Goal: Task Accomplishment & Management: Use online tool/utility

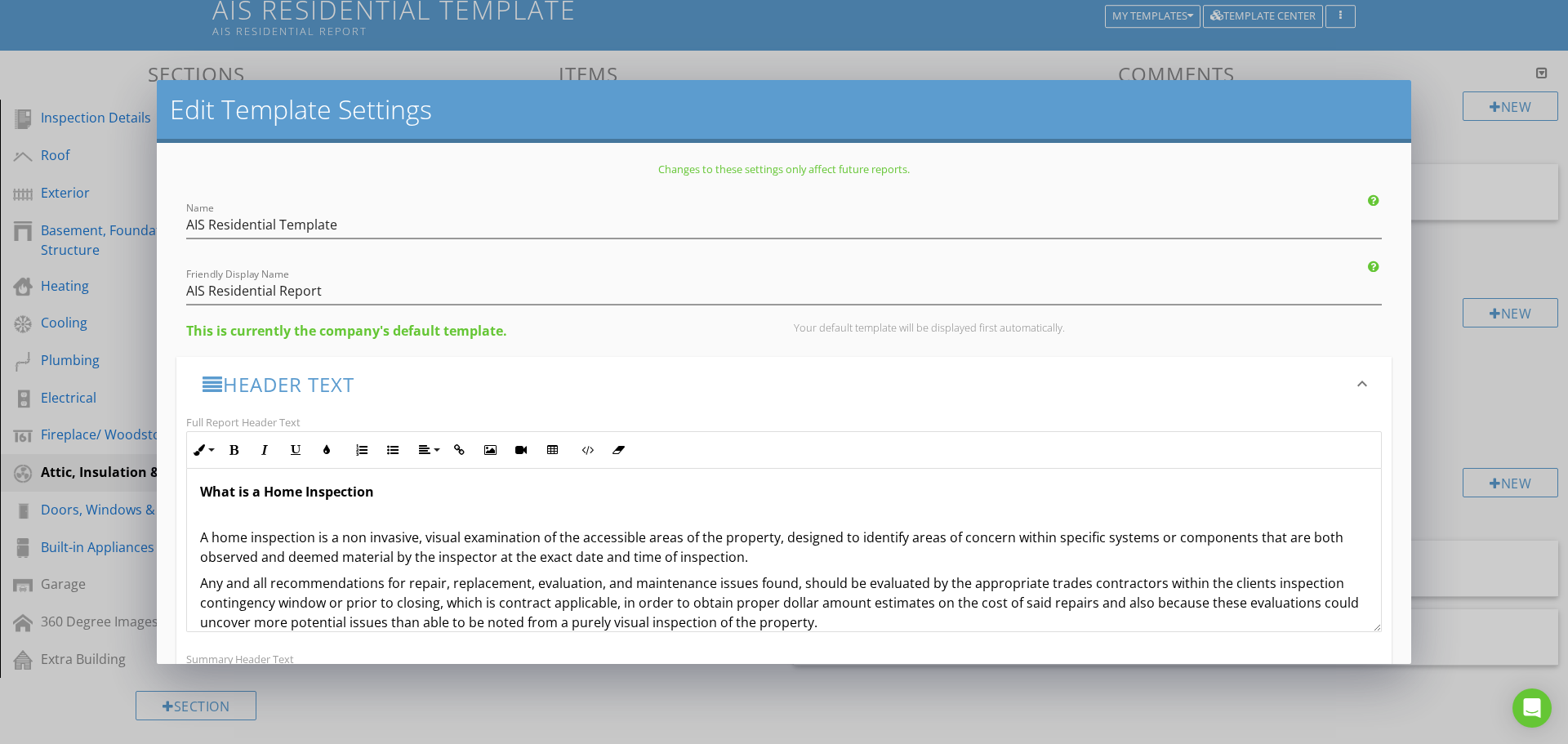
scroll to position [529, 0]
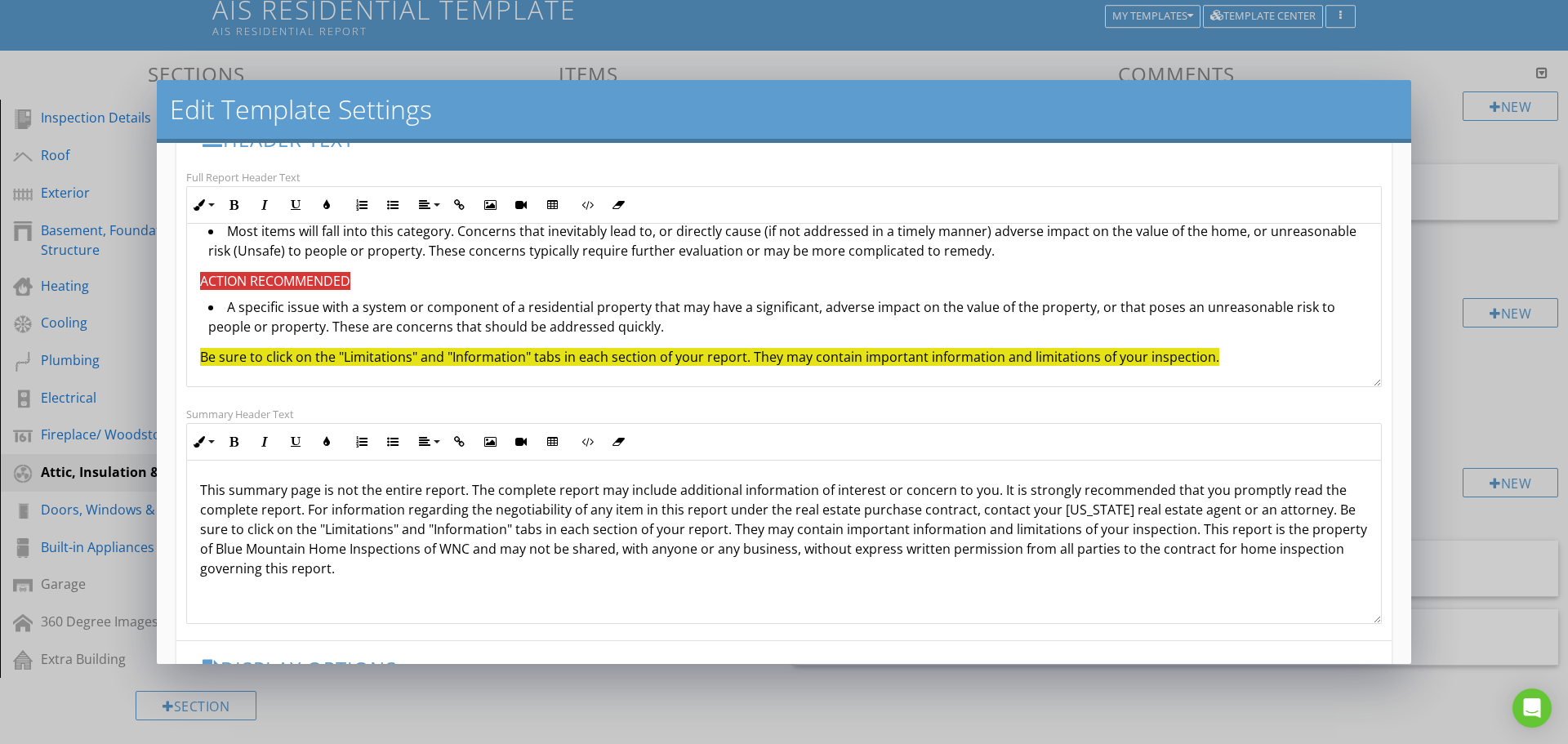
drag, startPoint x: 749, startPoint y: 533, endPoint x: 752, endPoint y: 517, distance: 16.3
click at [752, 529] on p "This summary page is not the entire report. The complete report may include add…" at bounding box center [784, 529] width 1168 height 98
click at [296, 514] on p "This summary page is not the entire report. The complete report may include add…" at bounding box center [784, 529] width 1168 height 98
click at [205, 528] on p "This summary page is not the entire report. The complete report may include add…" at bounding box center [784, 529] width 1168 height 98
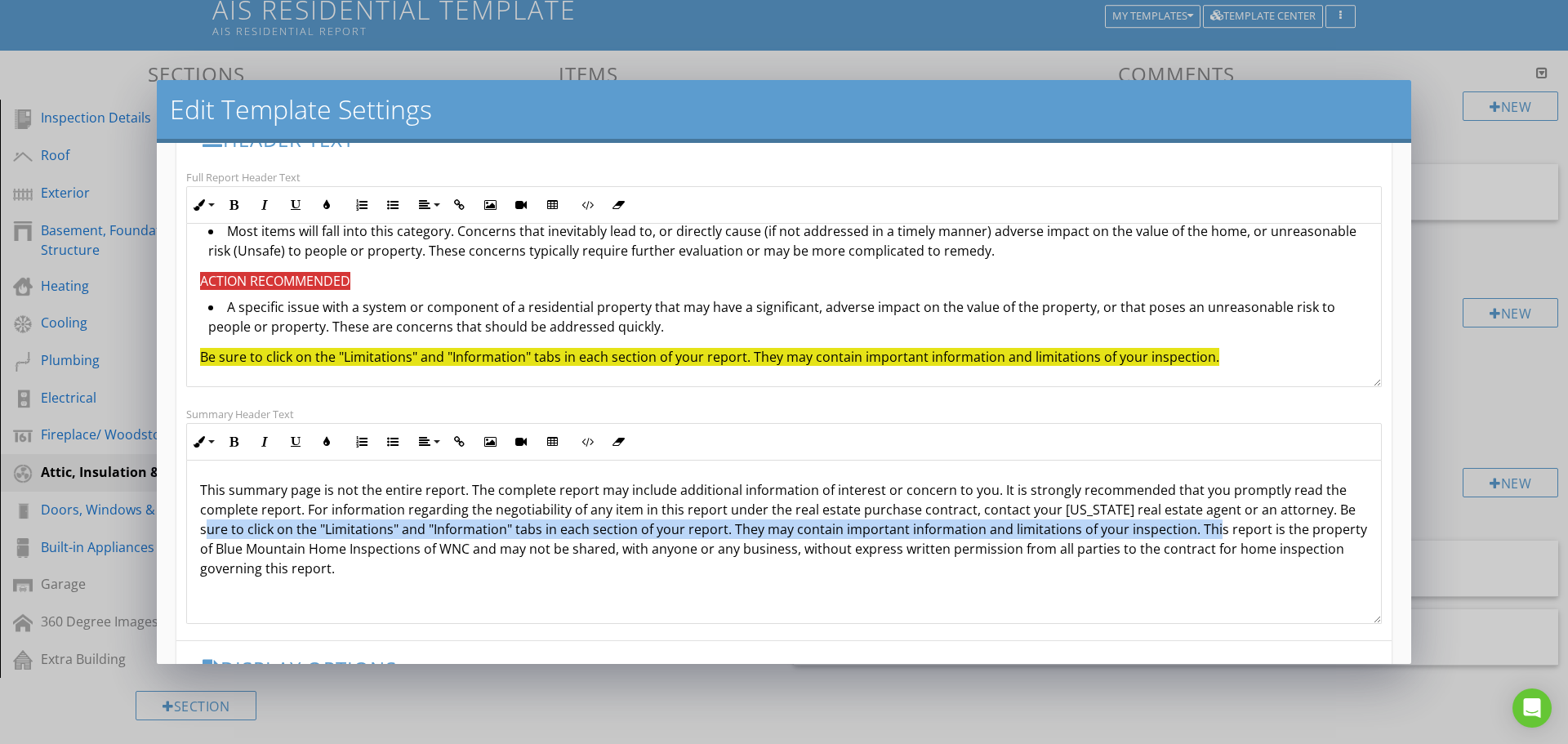
drag, startPoint x: 210, startPoint y: 530, endPoint x: 1205, endPoint y: 529, distance: 995.0
click at [1205, 529] on p "This summary page is not the entire report. The complete report may include add…" at bounding box center [784, 529] width 1168 height 98
click at [327, 442] on icon "button" at bounding box center [327, 441] width 12 height 12
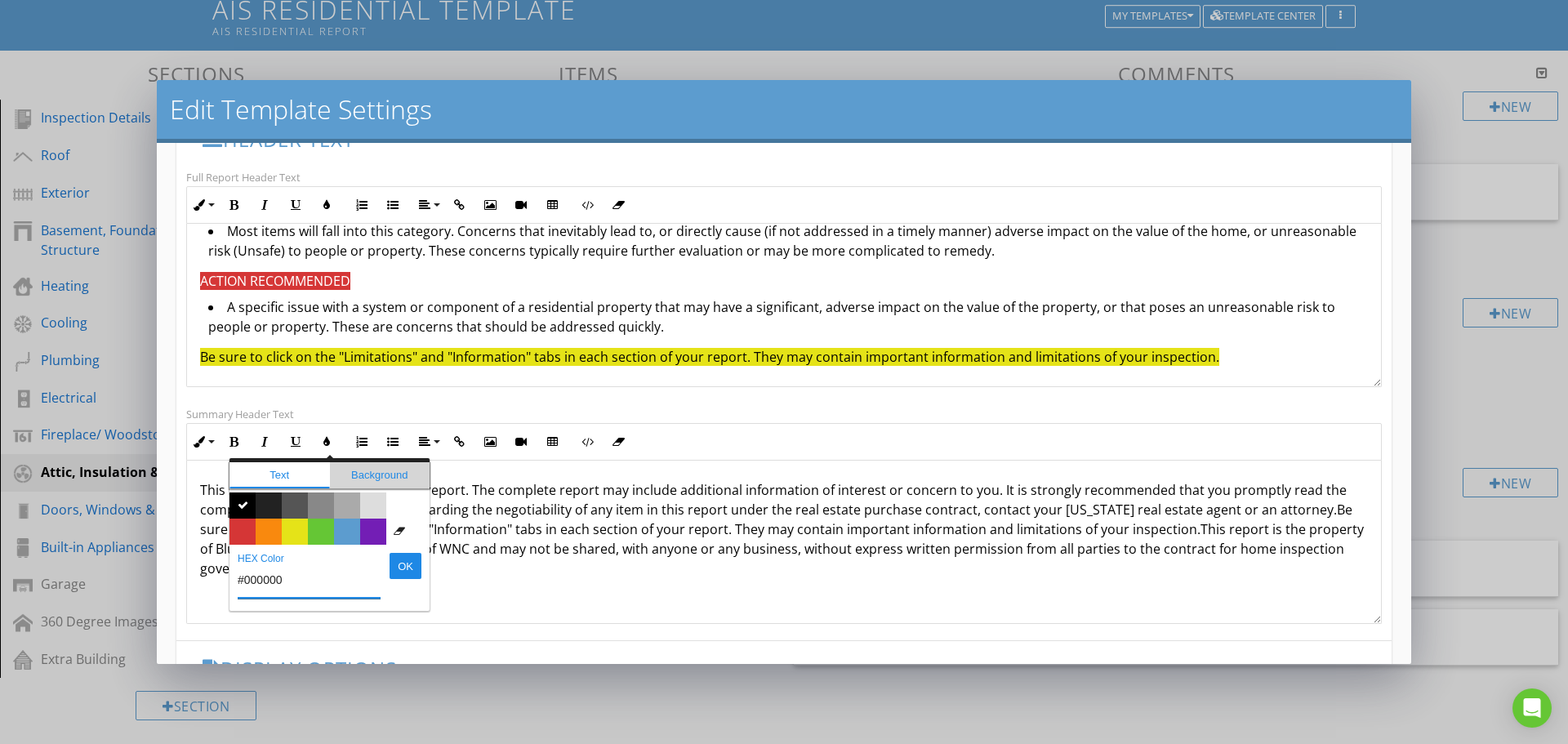
click at [353, 471] on span "Background" at bounding box center [379, 475] width 100 height 26
click at [300, 528] on span "Color #e5e318" at bounding box center [295, 532] width 26 height 26
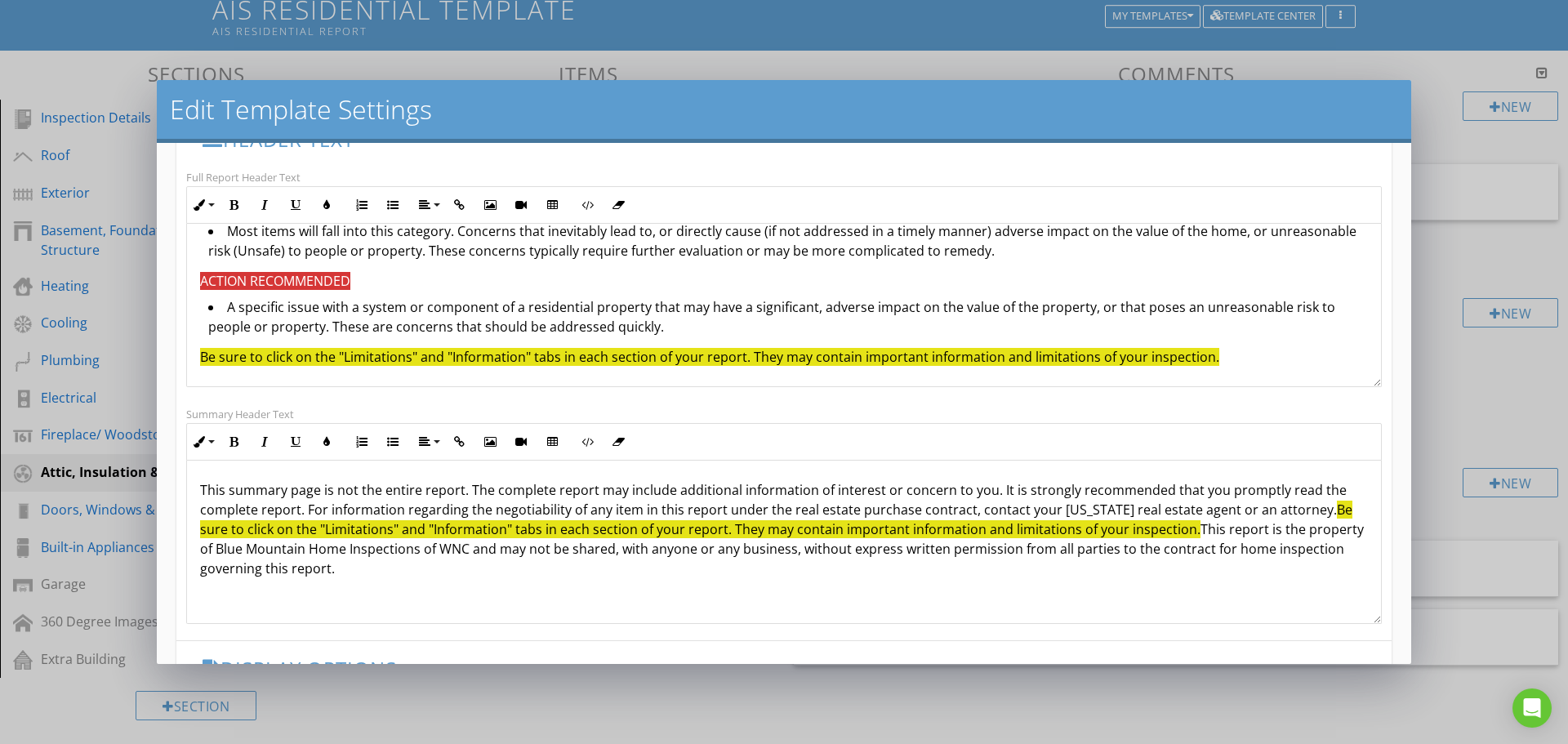
click at [575, 587] on div "This summary page is not the entire report. The complete report may include add…" at bounding box center [783, 542] width 1194 height 164
click at [281, 546] on p "This summary page is not the entire report. The complete report may include add…" at bounding box center [784, 529] width 1168 height 98
drag, startPoint x: 275, startPoint y: 551, endPoint x: 520, endPoint y: 551, distance: 245.0
click at [520, 551] on p "This summary page is not the entire report. The complete report may include add…" at bounding box center [784, 529] width 1168 height 98
click at [434, 568] on p "This summary page is not the entire report. The complete report may include add…" at bounding box center [784, 529] width 1168 height 98
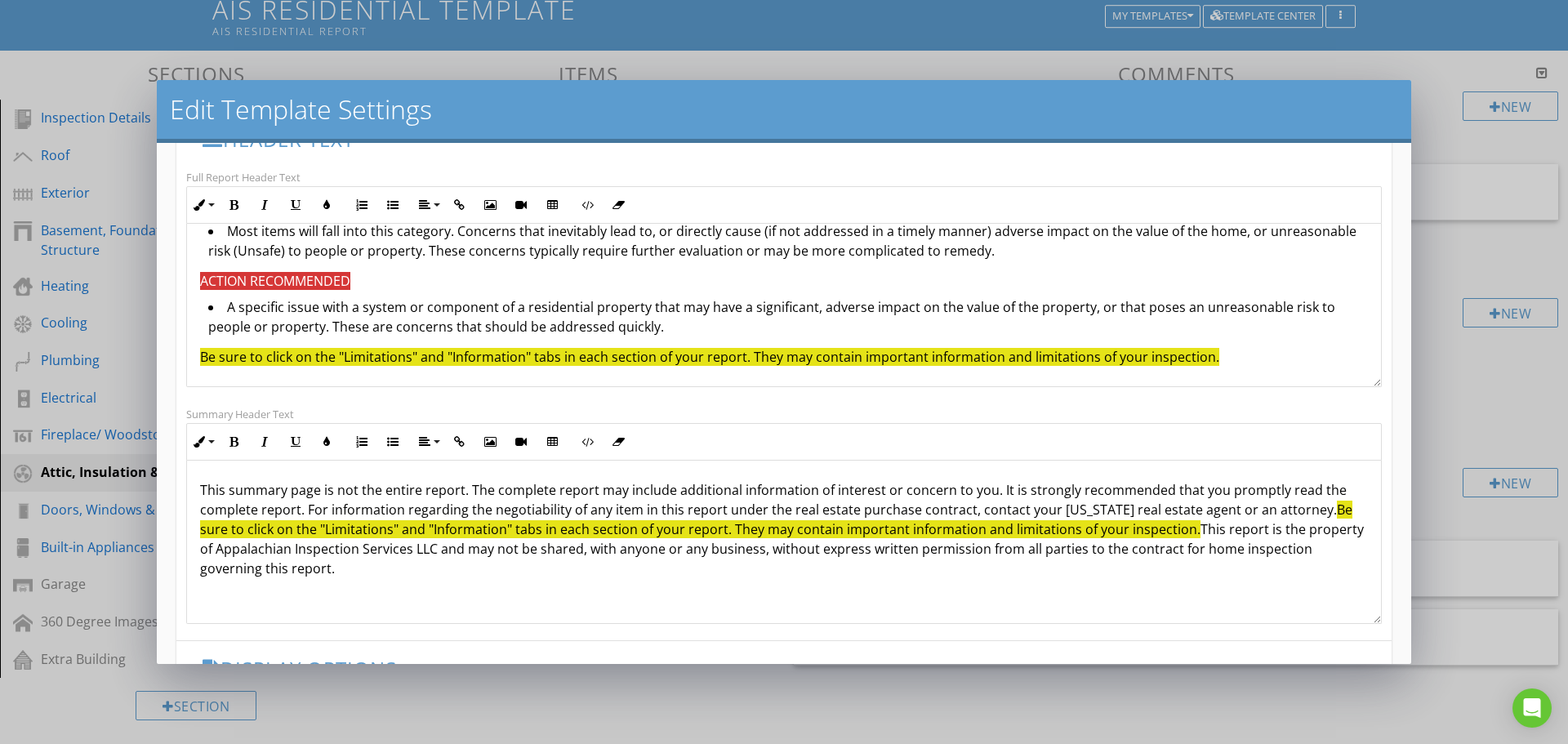
scroll to position [1, 0]
click at [1211, 525] on p "This summary page is not the entire report. The complete report may include add…" at bounding box center [784, 528] width 1168 height 98
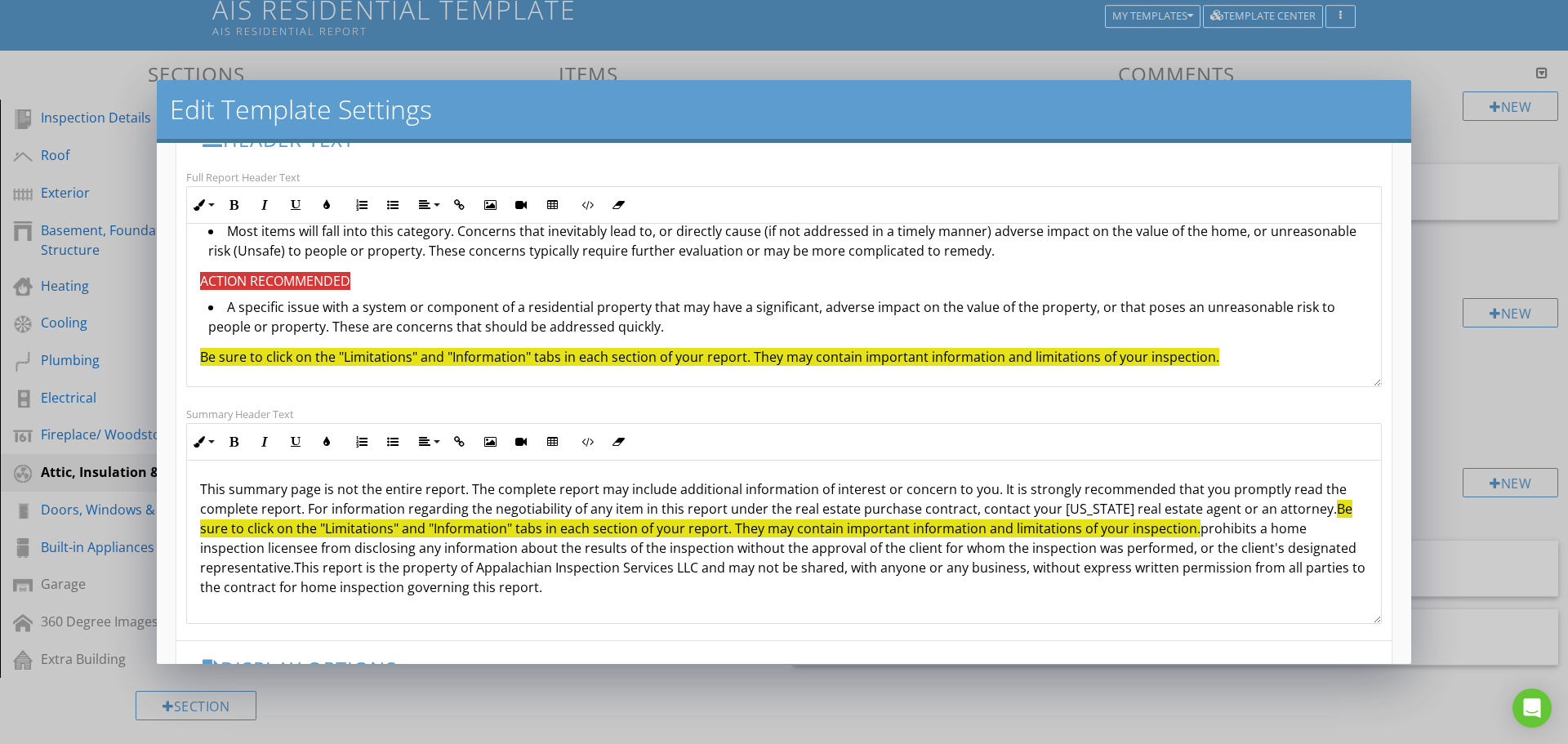
click at [1230, 528] on p "This summary page is not the entire report. The complete report may include add…" at bounding box center [784, 538] width 1168 height 117
click at [1211, 530] on p "This summary page is not the entire report. The complete report may include add…" at bounding box center [784, 538] width 1168 height 117
click at [369, 547] on p "This summary page is not the entire report. The complete report may include add…" at bounding box center [784, 538] width 1168 height 117
click at [375, 570] on p "This summary page is not the entire report. The complete report may include add…" at bounding box center [784, 538] width 1168 height 117
click at [364, 572] on p "This summary page is not the entire report. The complete report may include add…" at bounding box center [784, 538] width 1168 height 117
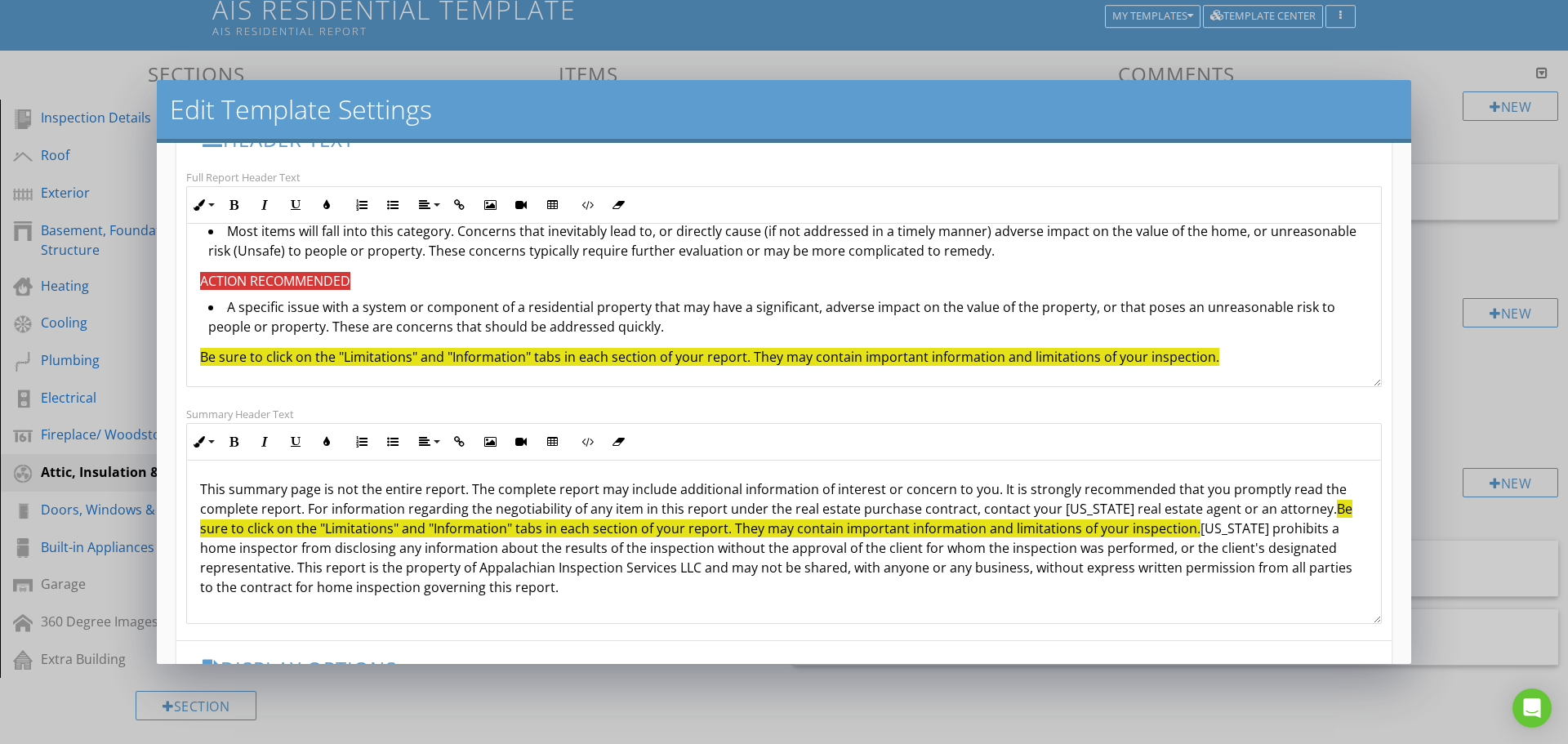
drag, startPoint x: 394, startPoint y: 566, endPoint x: 662, endPoint y: 610, distance: 271.6
click at [662, 610] on div "This summary page is not the entire report. The complete report may include add…" at bounding box center [783, 541] width 1194 height 164
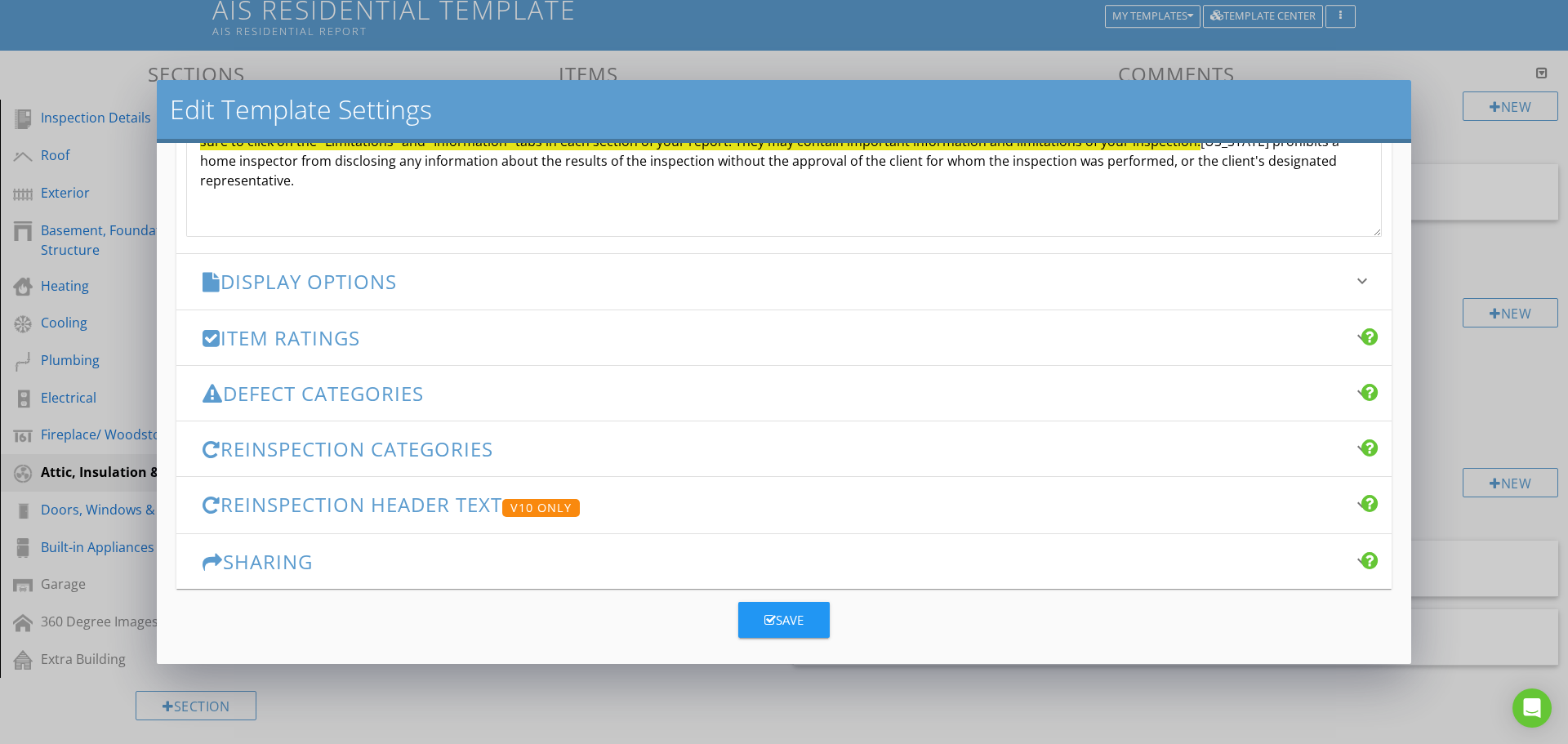
scroll to position [642, 0]
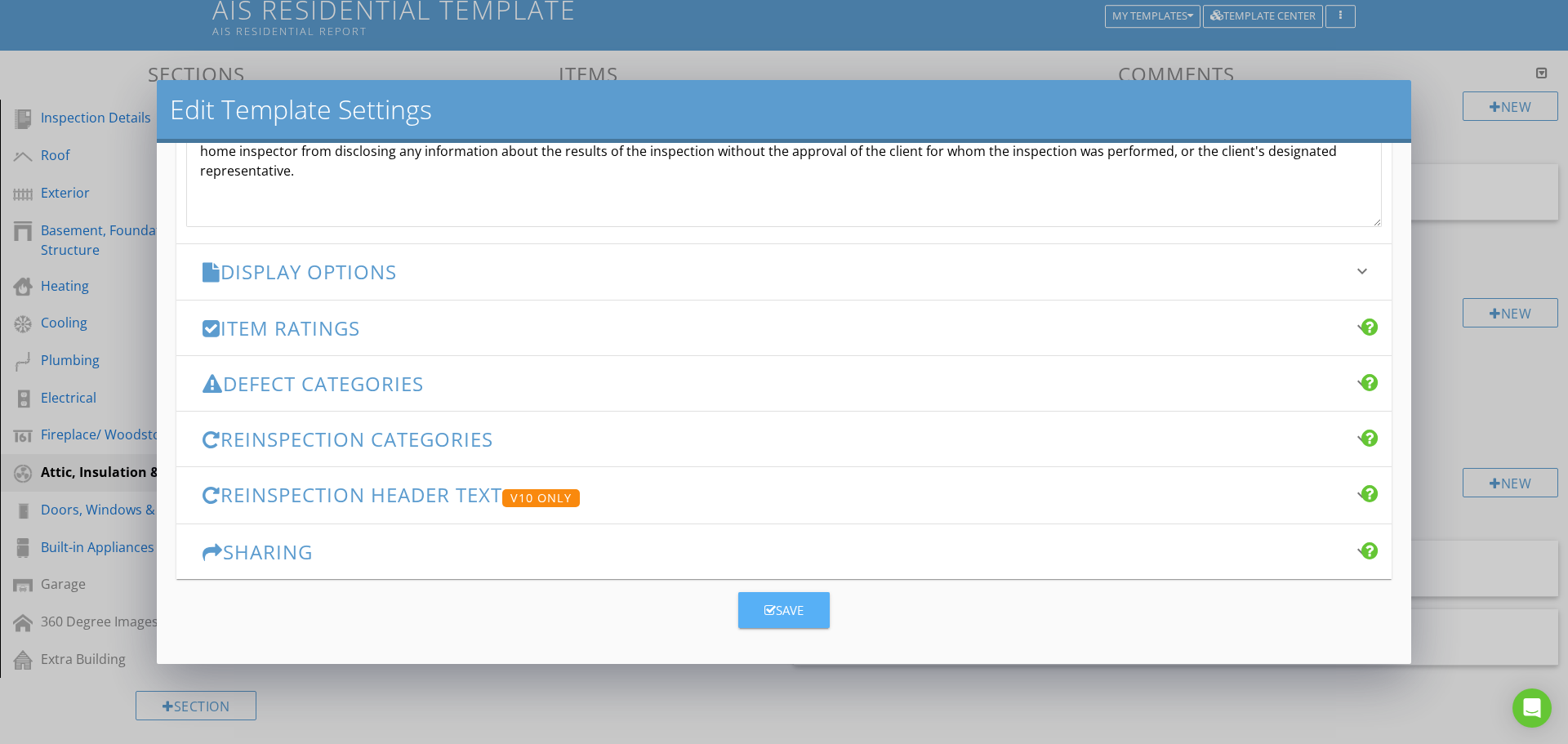
click at [773, 615] on div "Save" at bounding box center [783, 610] width 39 height 19
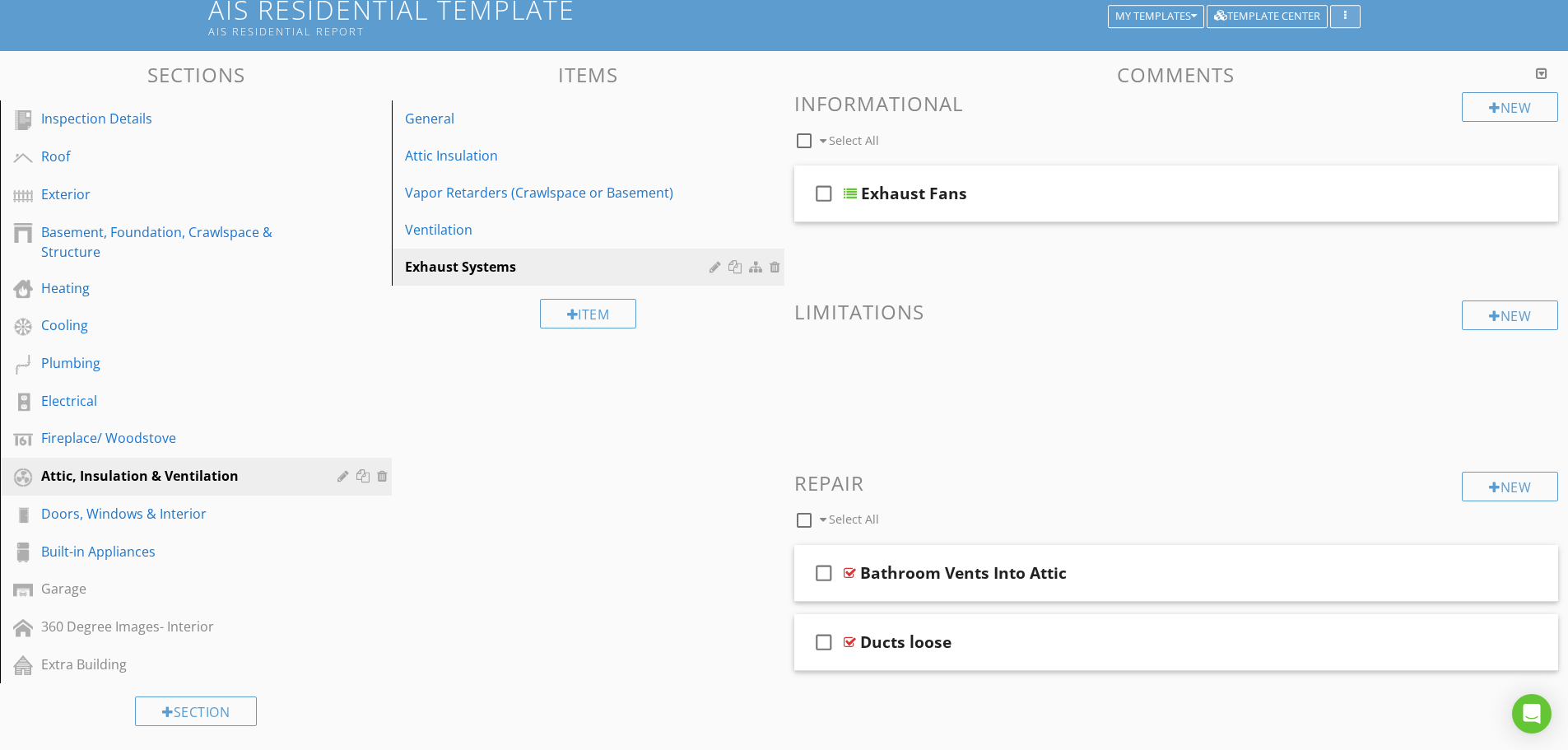
click at [1344, 17] on icon "button" at bounding box center [1345, 17] width 2 height 12
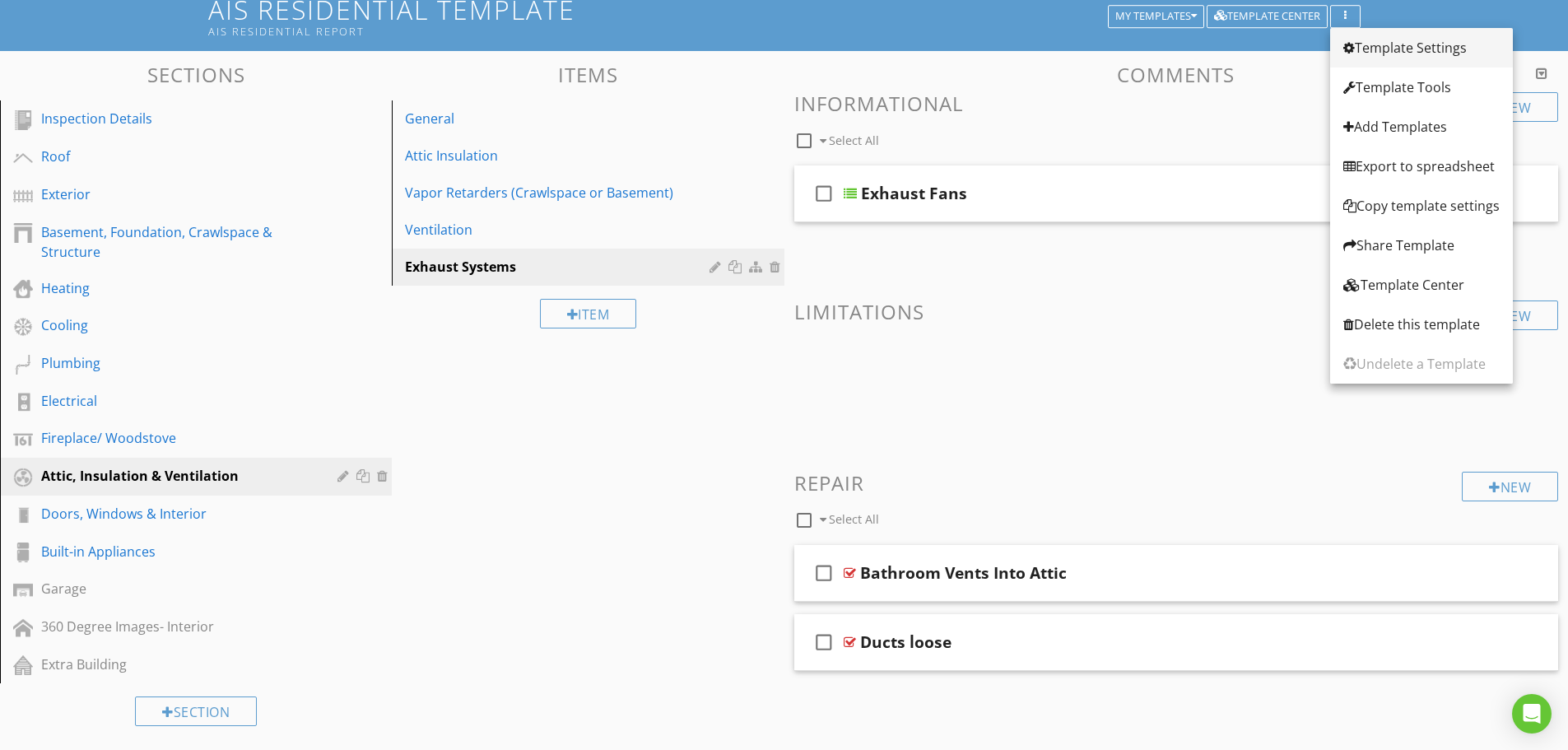
click at [1400, 51] on div "Template Settings" at bounding box center [1421, 48] width 156 height 20
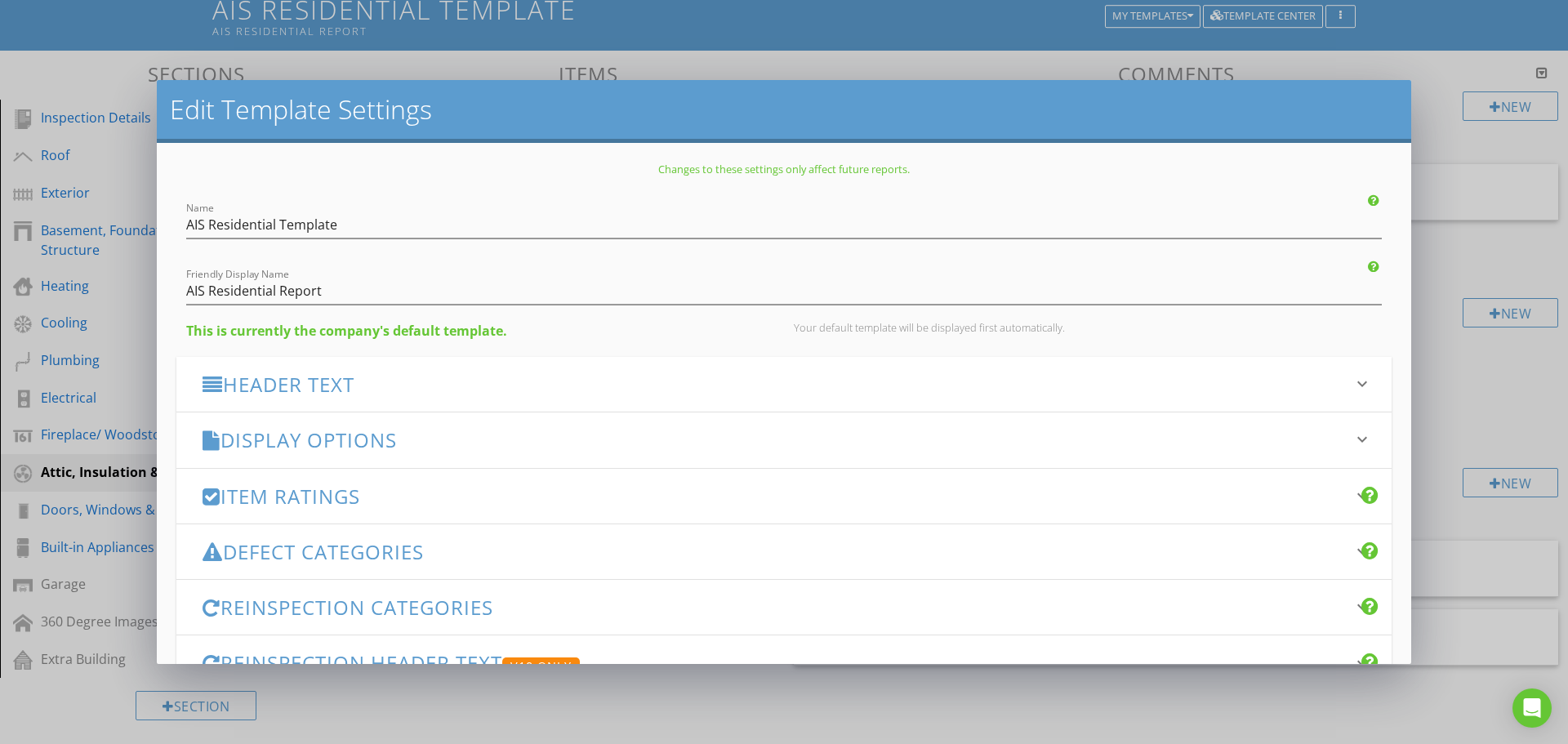
click at [332, 395] on h3 "Header Text" at bounding box center [774, 384] width 1143 height 22
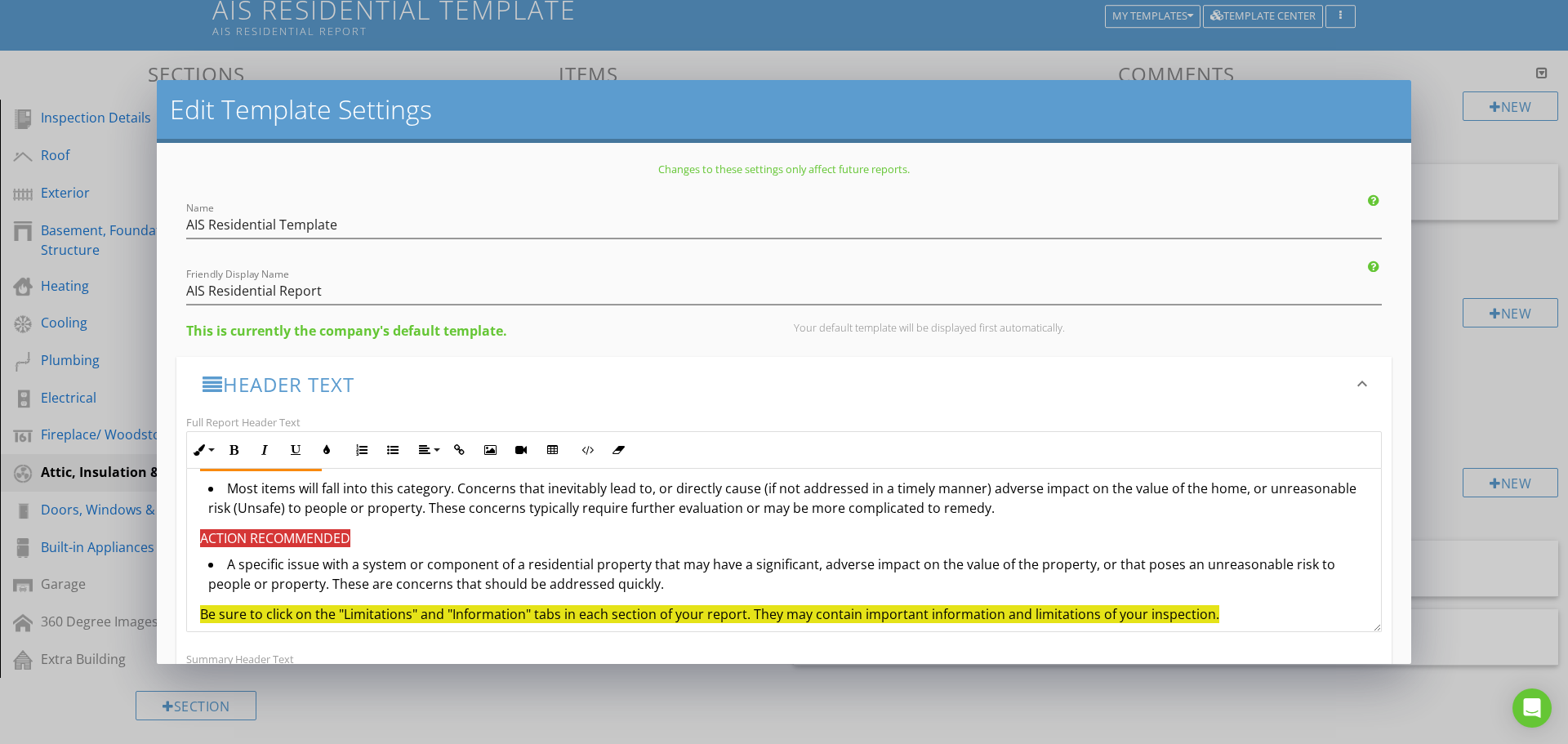
scroll to position [529, 0]
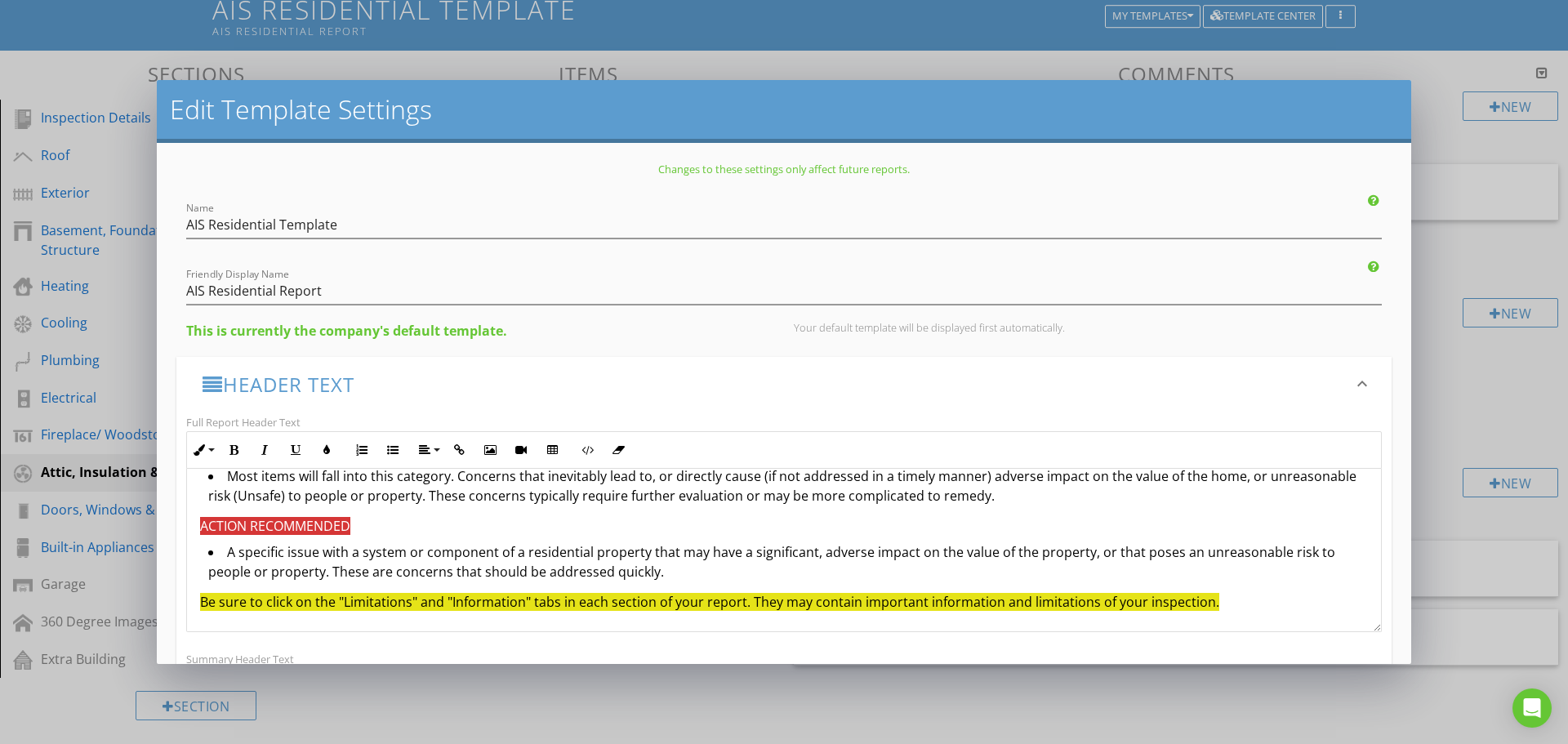
click at [265, 522] on span "ACTION RECOMMENDED" at bounding box center [275, 526] width 150 height 18
click at [248, 527] on span "ACTION RECOMMENDED" at bounding box center [275, 526] width 150 height 18
click at [247, 529] on span "ACTION RECOMMENDED" at bounding box center [275, 526] width 150 height 18
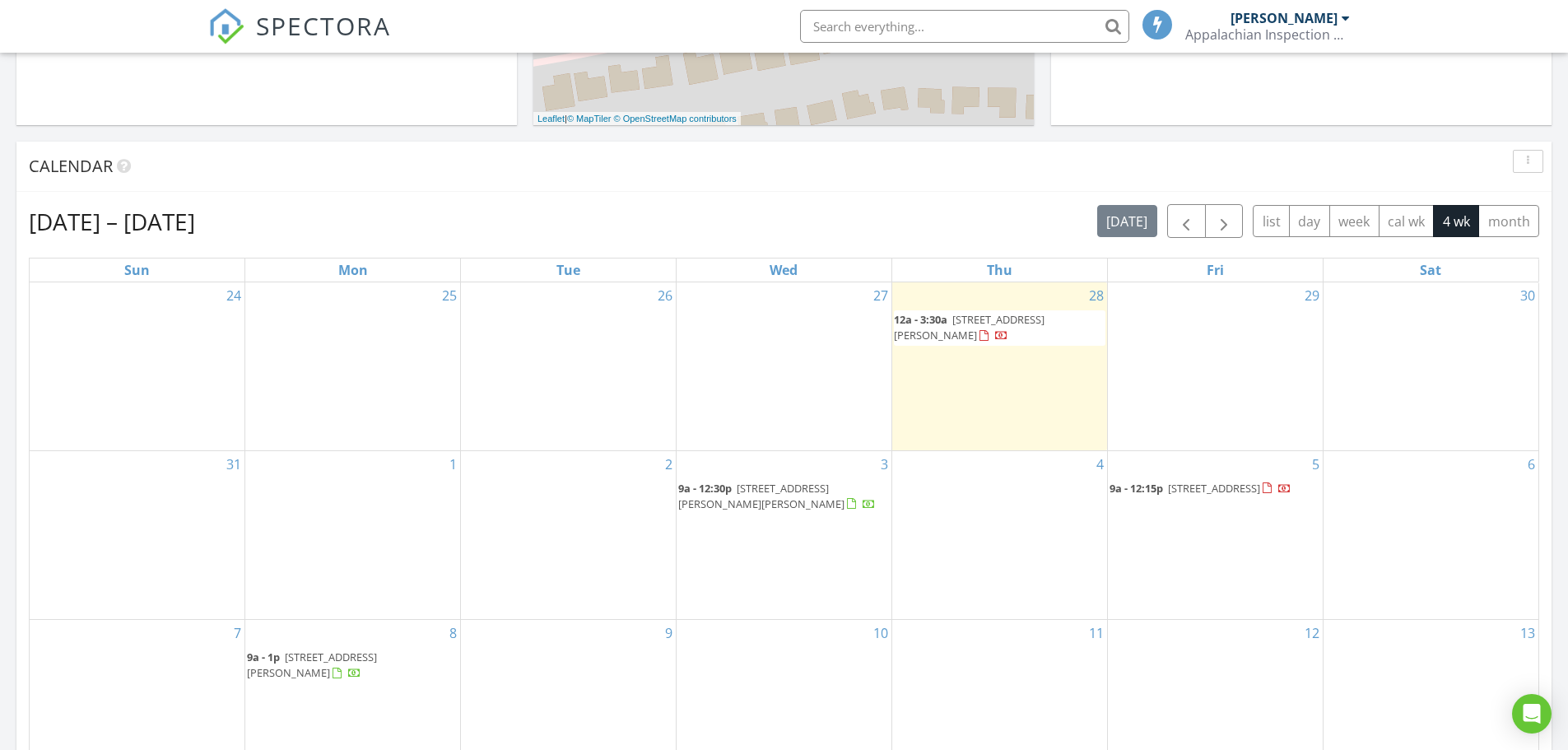
scroll to position [658, 0]
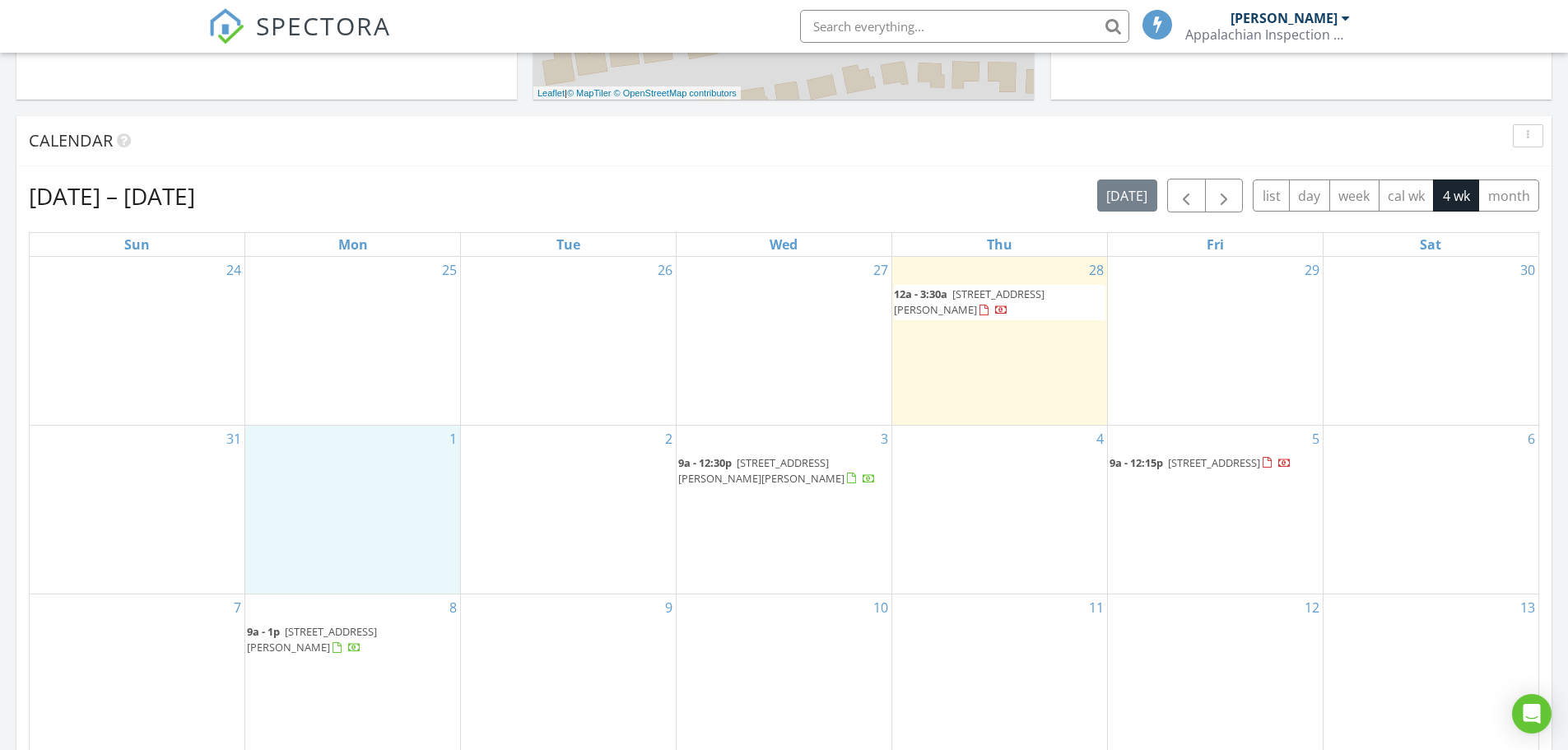
click at [401, 464] on div "1" at bounding box center [352, 509] width 215 height 169
click at [360, 421] on link "Event" at bounding box center [351, 421] width 85 height 26
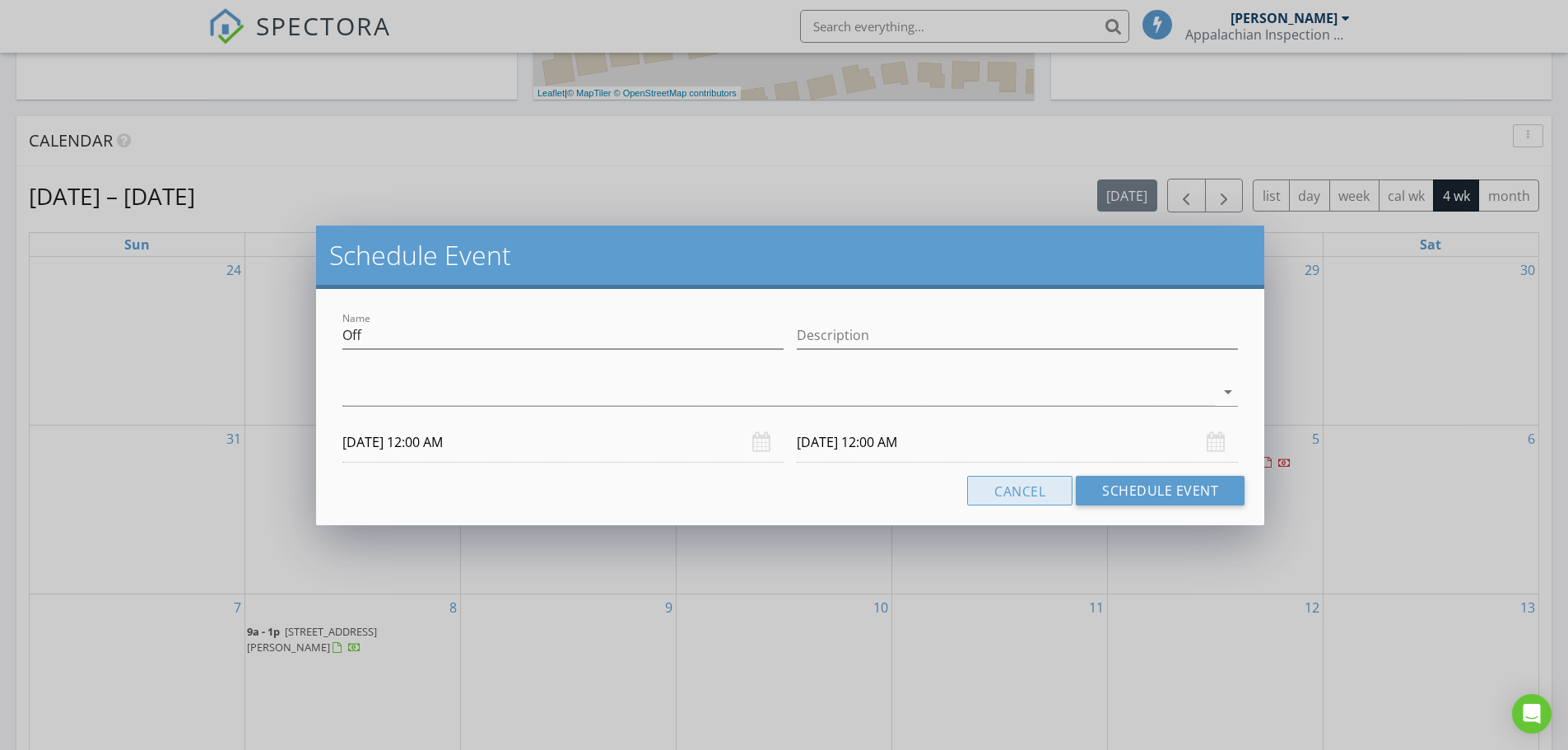
click at [1027, 489] on button "Cancel" at bounding box center [1019, 491] width 105 height 30
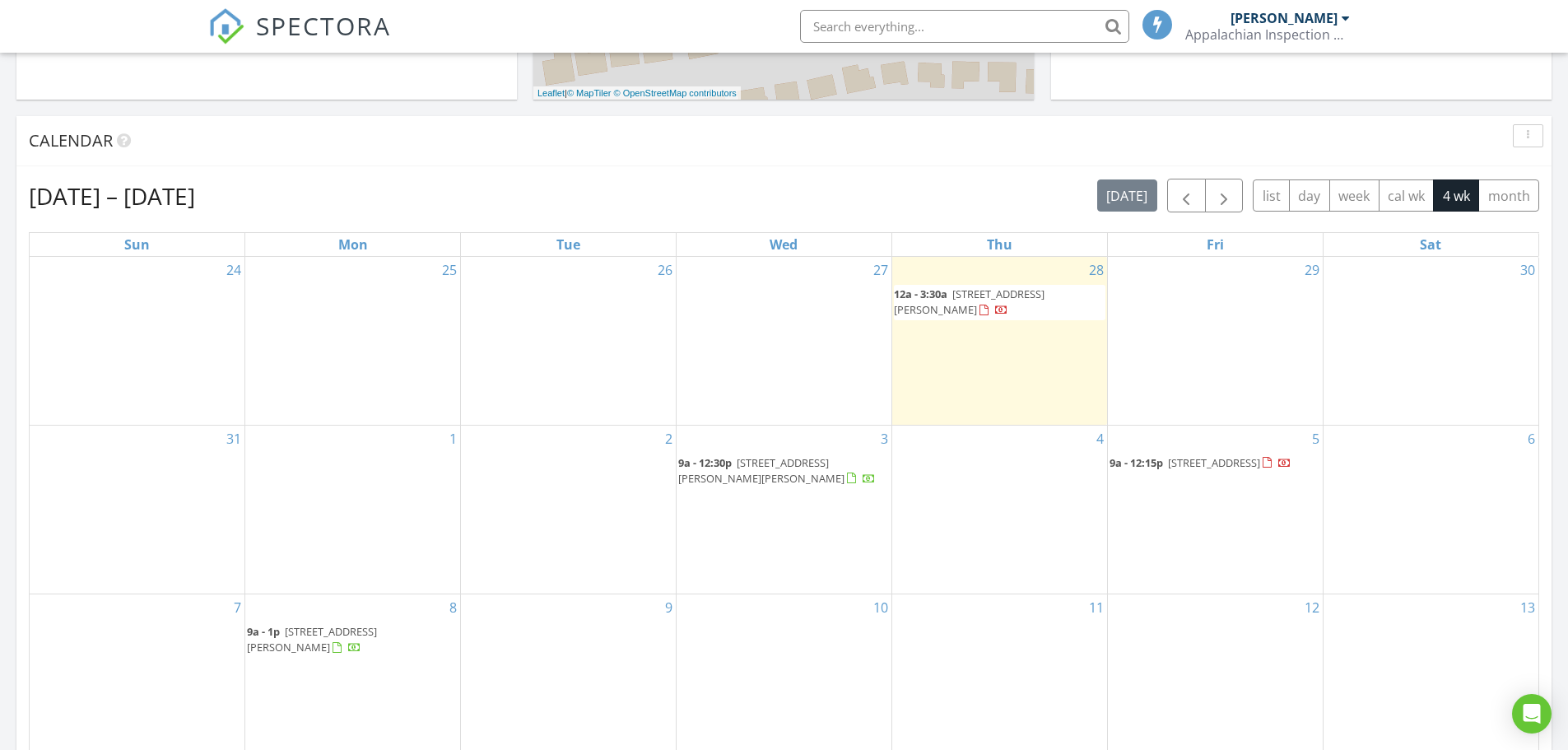
click at [409, 484] on div "1" at bounding box center [352, 509] width 215 height 169
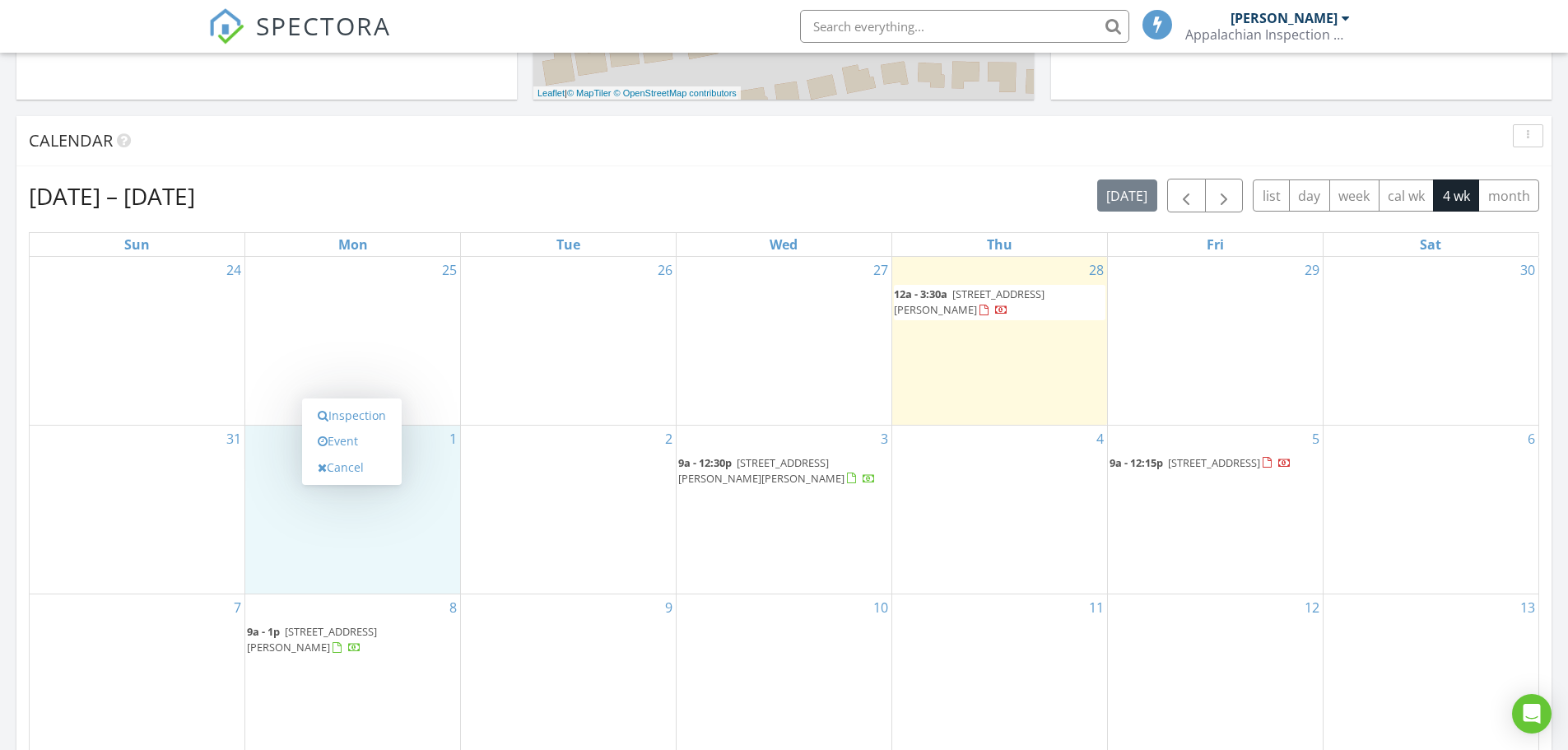
click at [374, 464] on link "Cancel" at bounding box center [351, 467] width 85 height 26
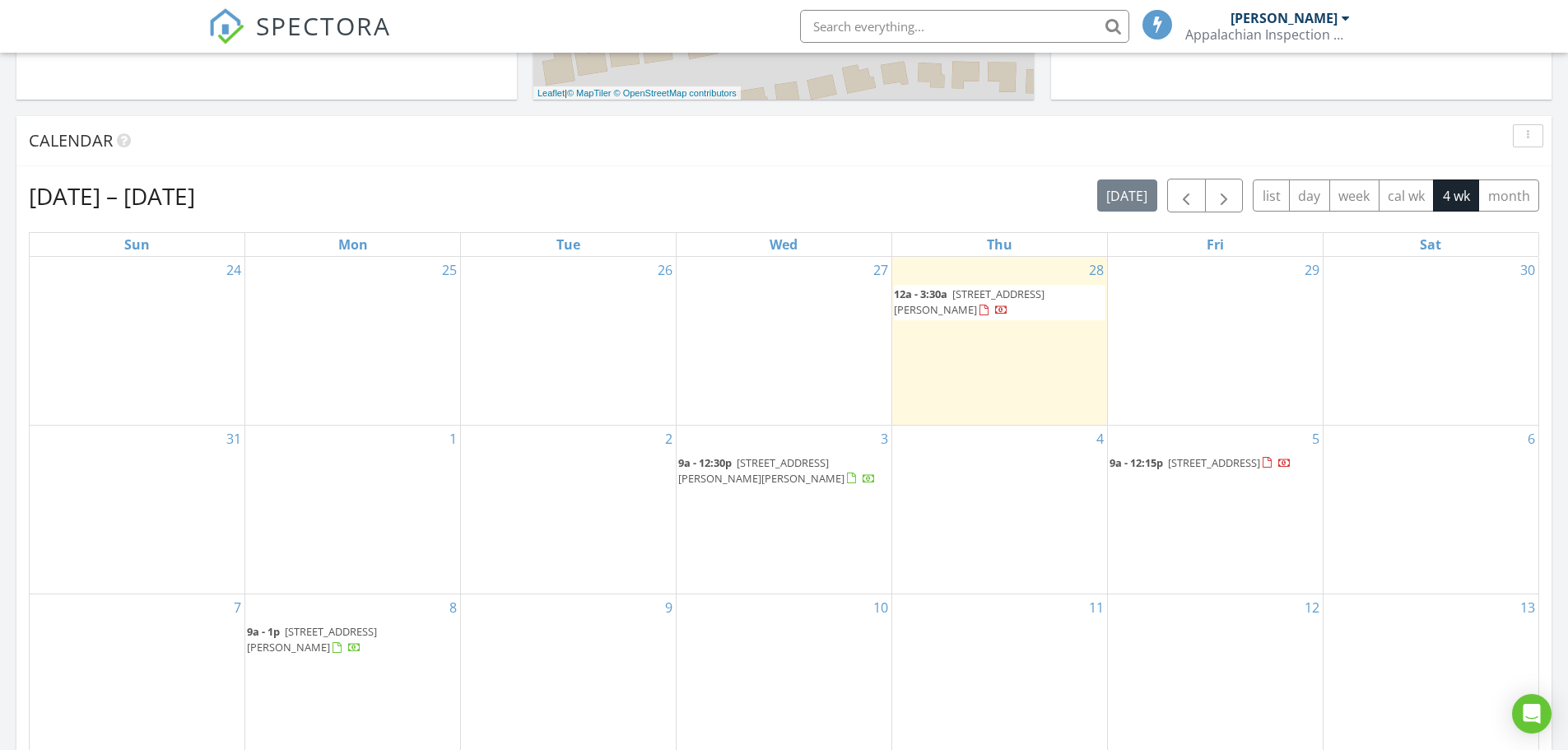
click at [372, 458] on div "1" at bounding box center [352, 509] width 215 height 169
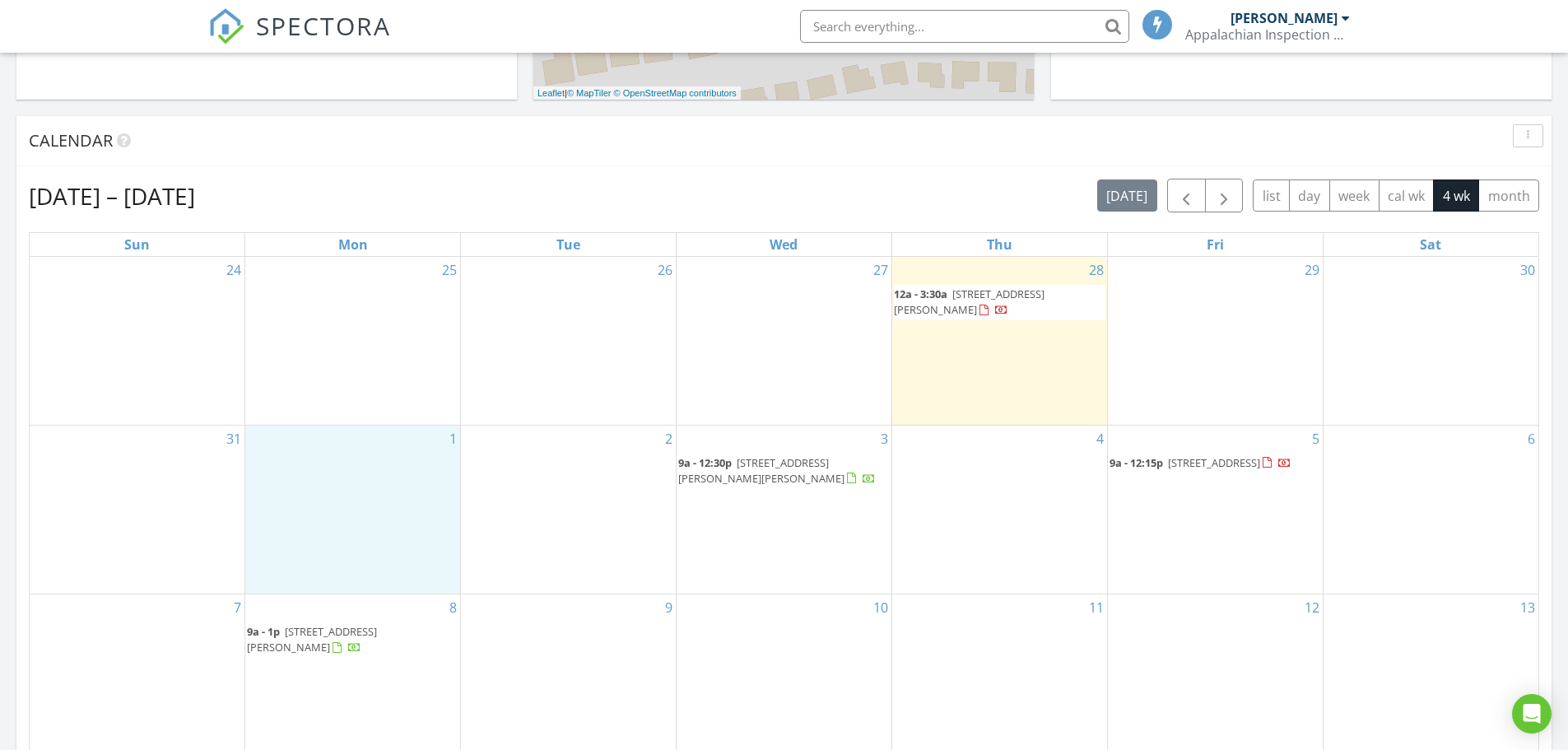
drag, startPoint x: 314, startPoint y: 176, endPoint x: 274, endPoint y: 152, distance: 46.1
click at [272, 152] on div "Calendar" at bounding box center [771, 140] width 1485 height 25
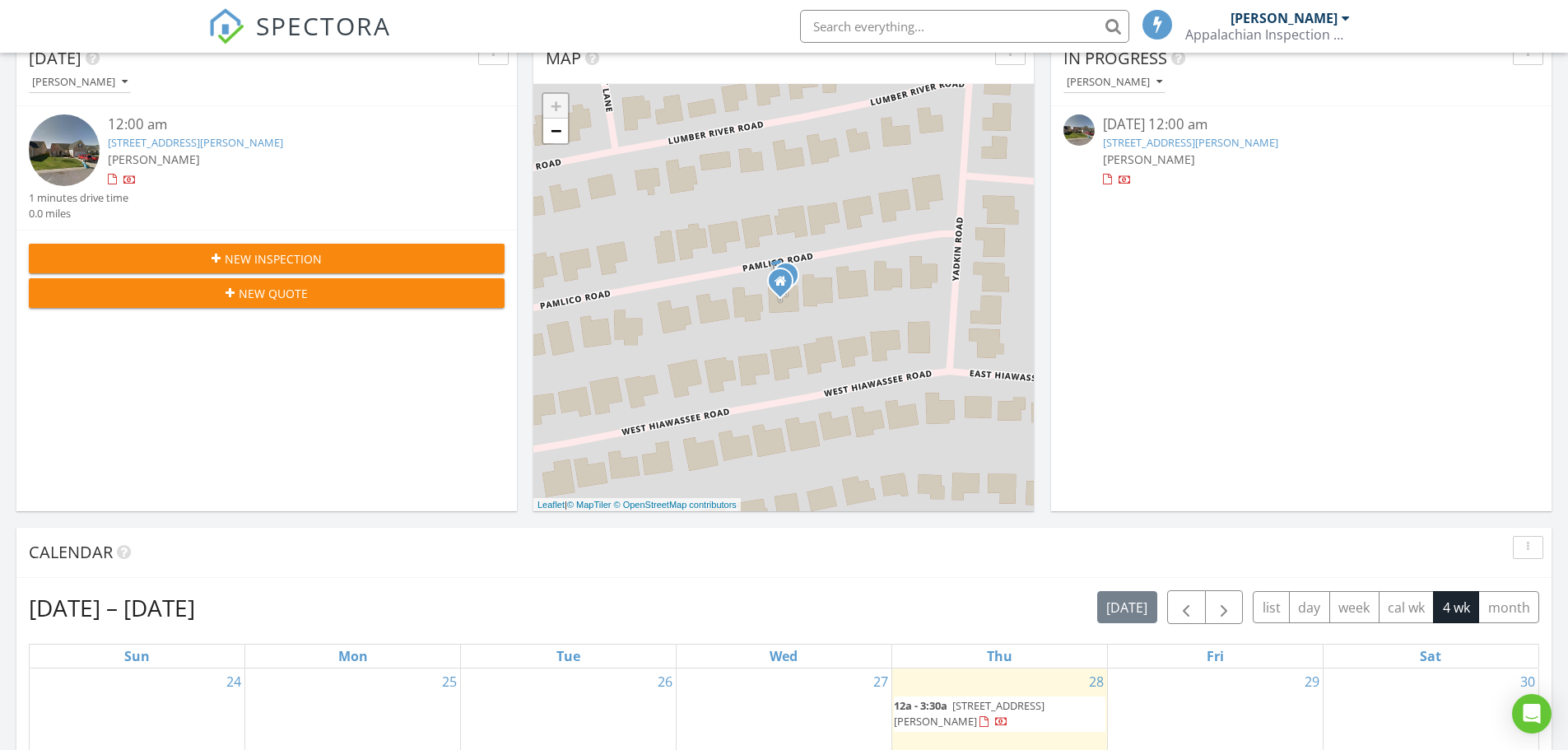
scroll to position [0, 0]
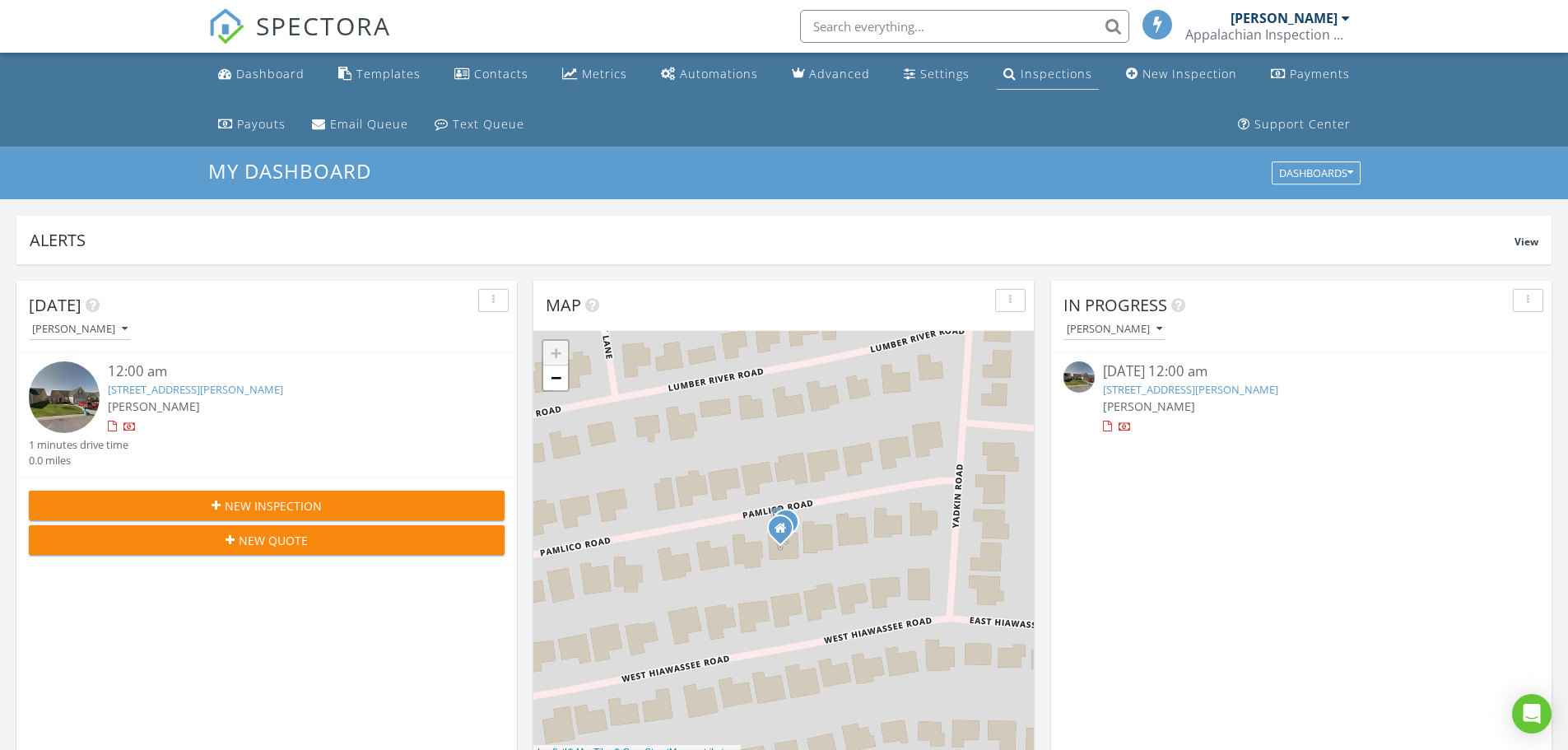
click at [1064, 70] on div "Inspections" at bounding box center [1056, 74] width 72 height 16
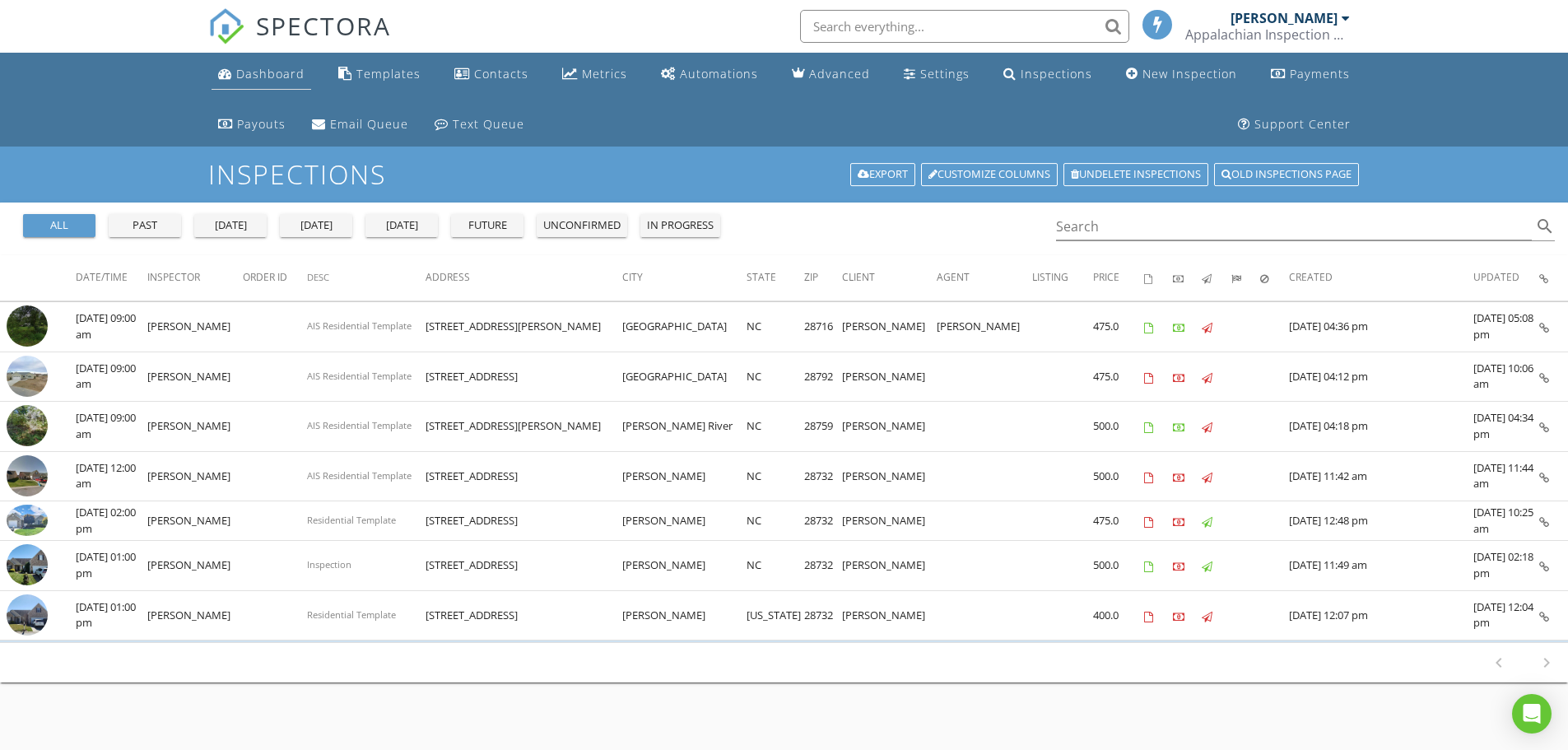
click at [281, 77] on div "Dashboard" at bounding box center [270, 74] width 68 height 16
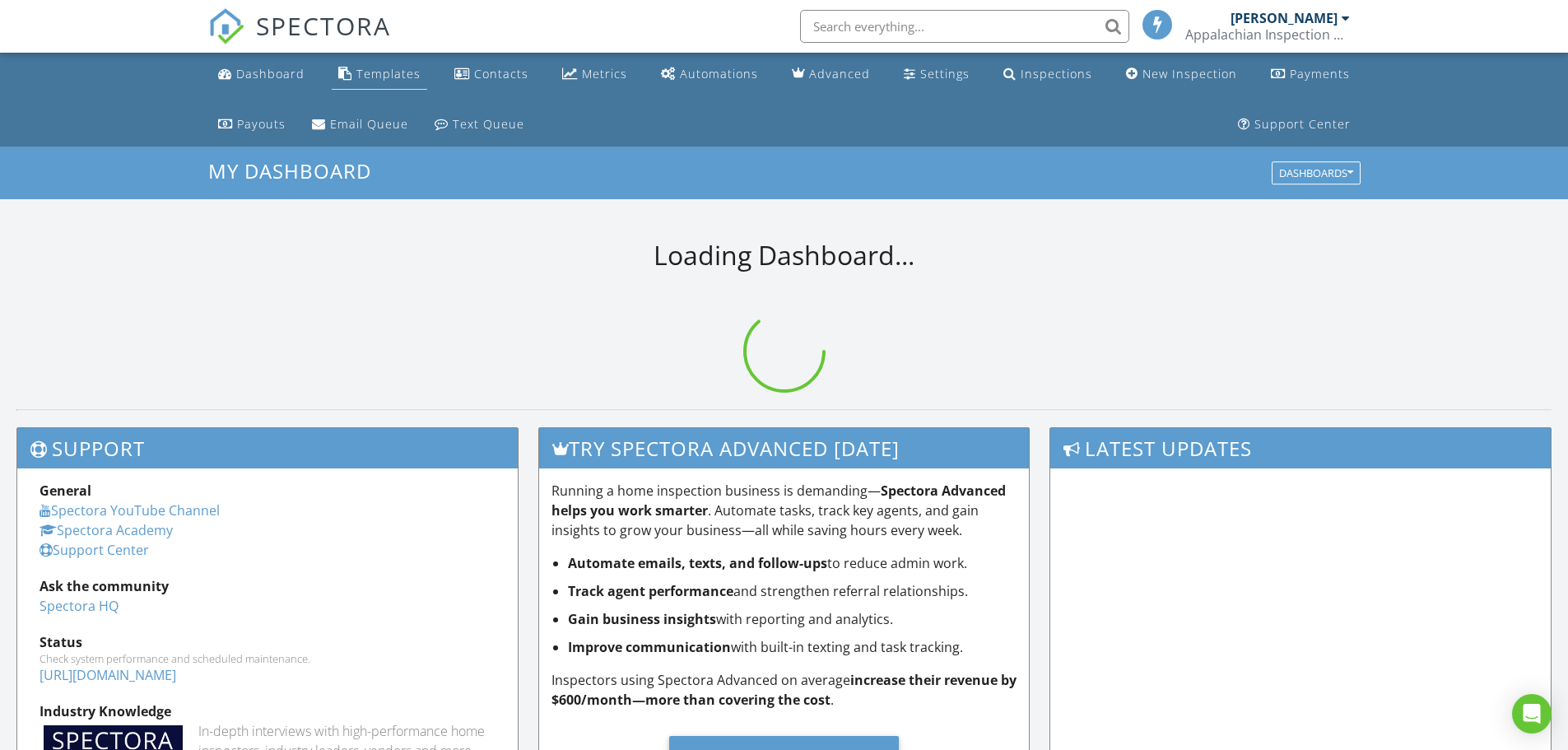
drag, startPoint x: 0, startPoint y: 0, endPoint x: 375, endPoint y: 65, distance: 380.8
click at [375, 65] on link "Templates" at bounding box center [379, 74] width 95 height 30
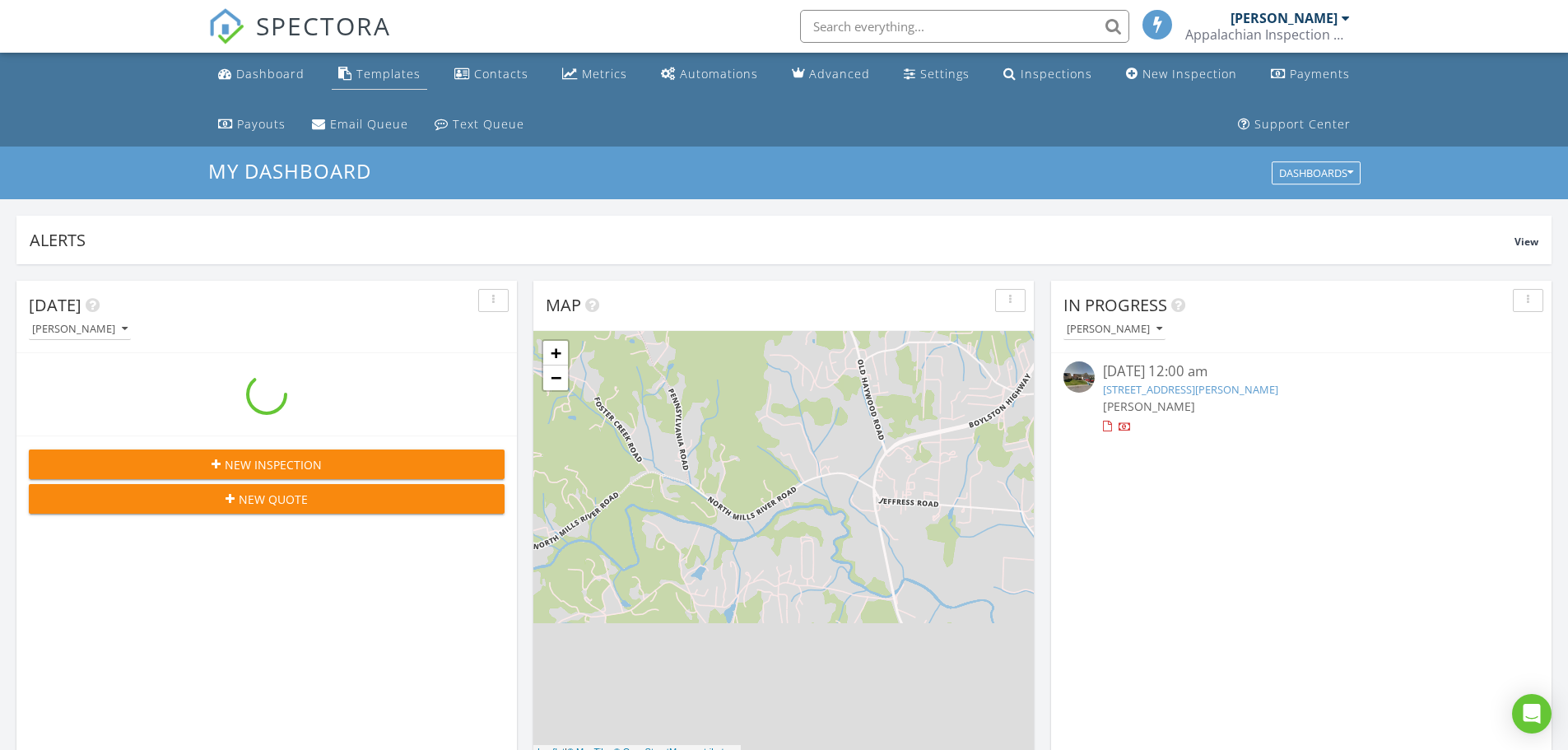
scroll to position [1523, 1593]
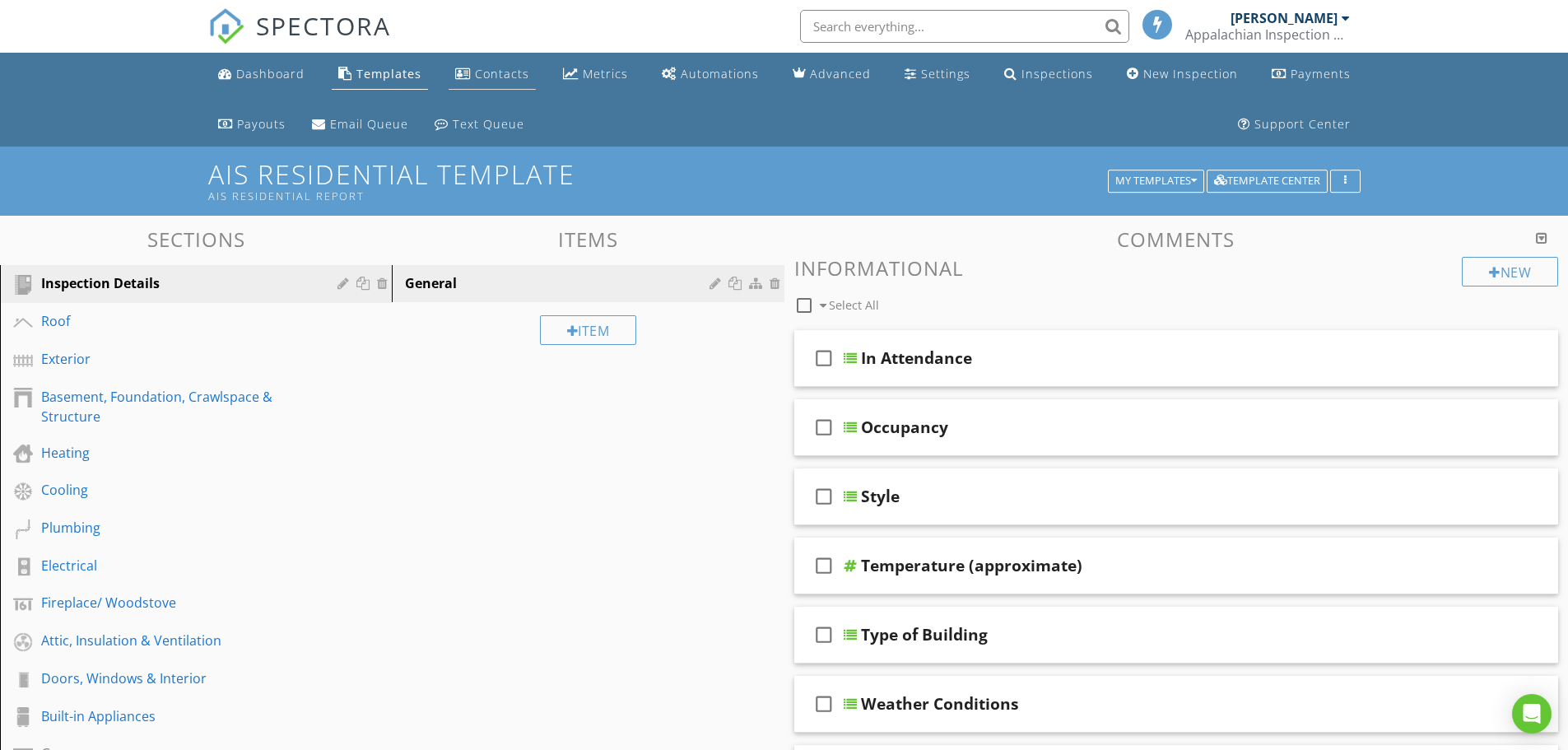
click at [516, 75] on div "Contacts" at bounding box center [502, 74] width 54 height 16
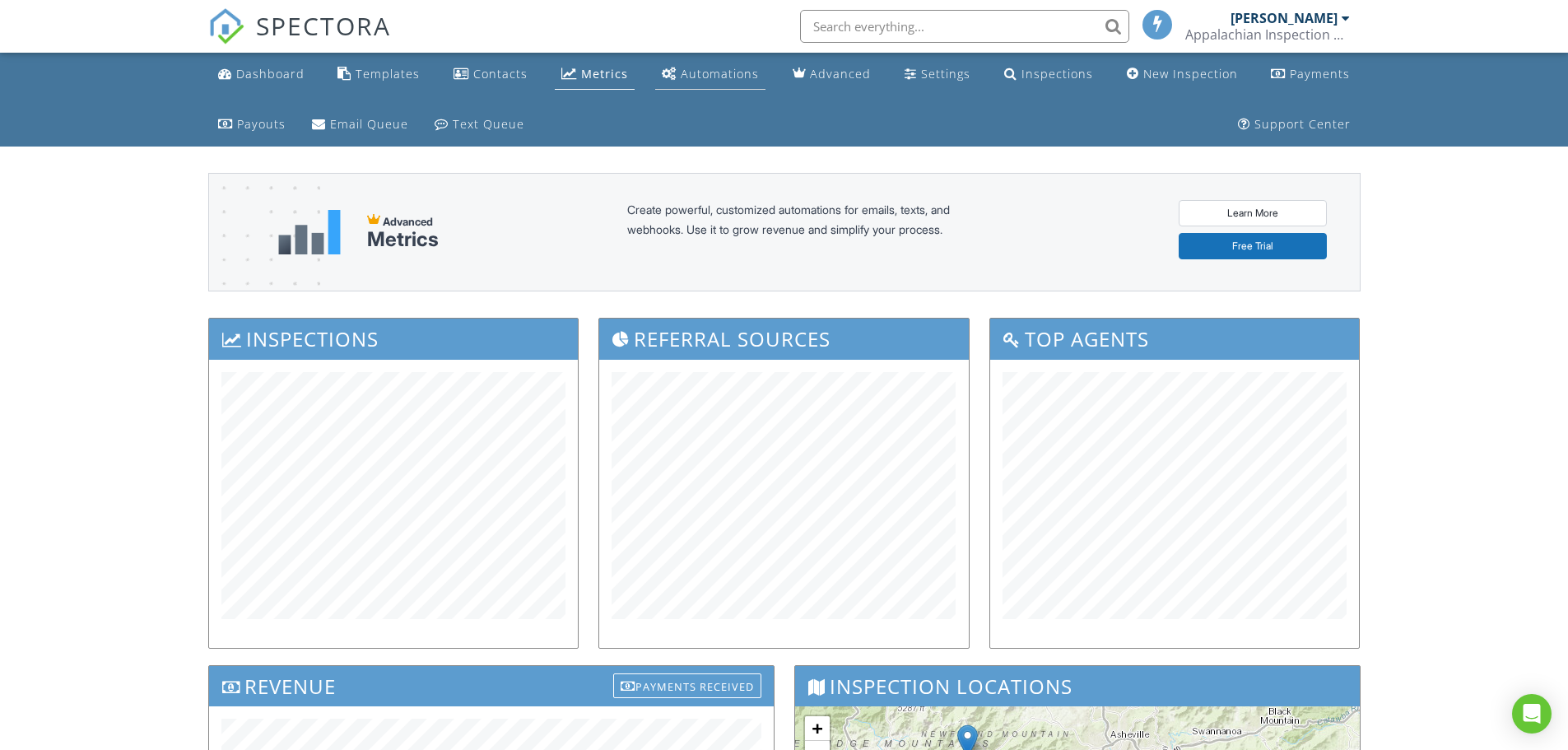
click at [706, 72] on div "Automations" at bounding box center [720, 74] width 78 height 16
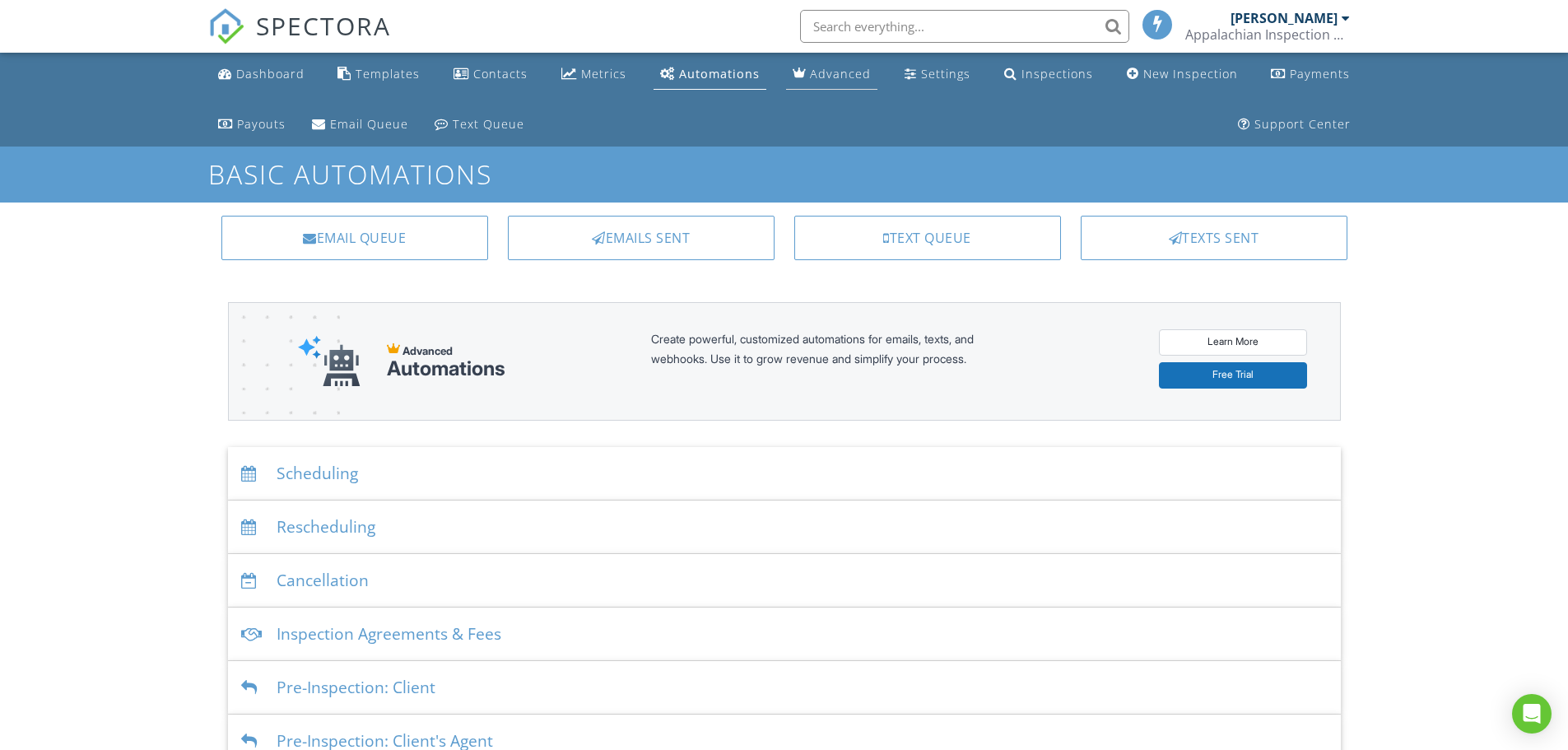
click at [842, 74] on div "Advanced" at bounding box center [840, 74] width 61 height 16
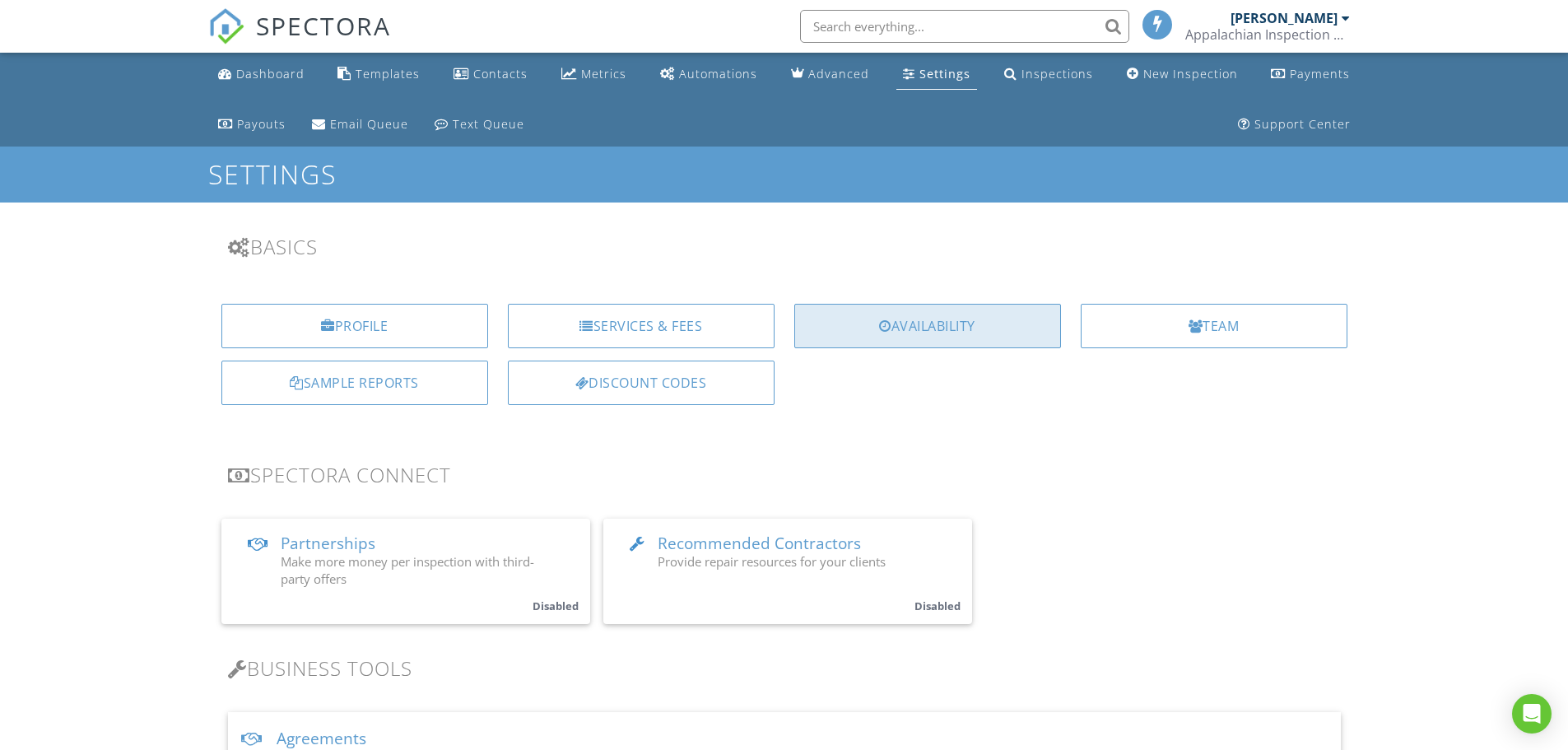
click at [978, 335] on div "Availability" at bounding box center [927, 326] width 267 height 44
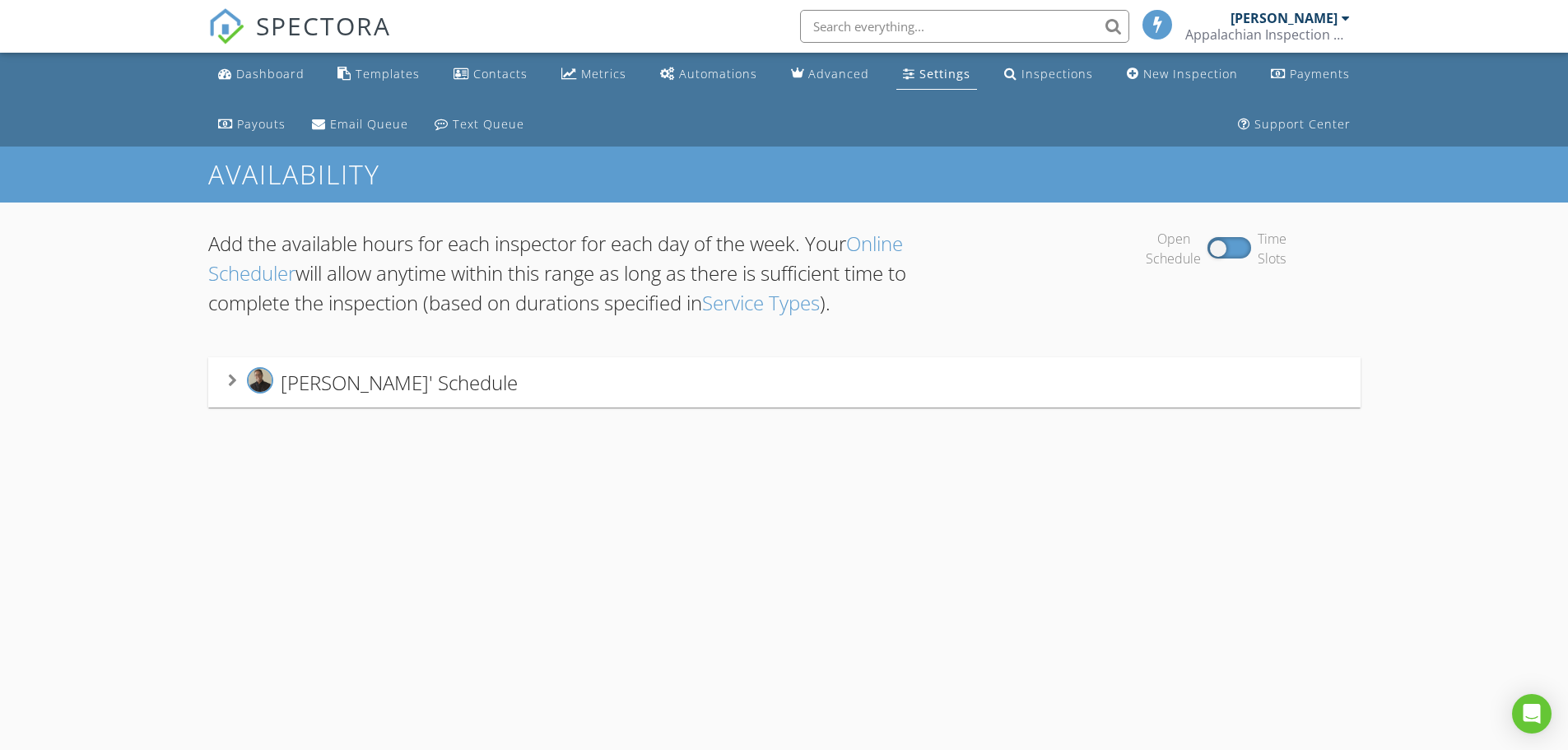
click at [239, 374] on div "[PERSON_NAME]' Schedule" at bounding box center [373, 382] width 290 height 30
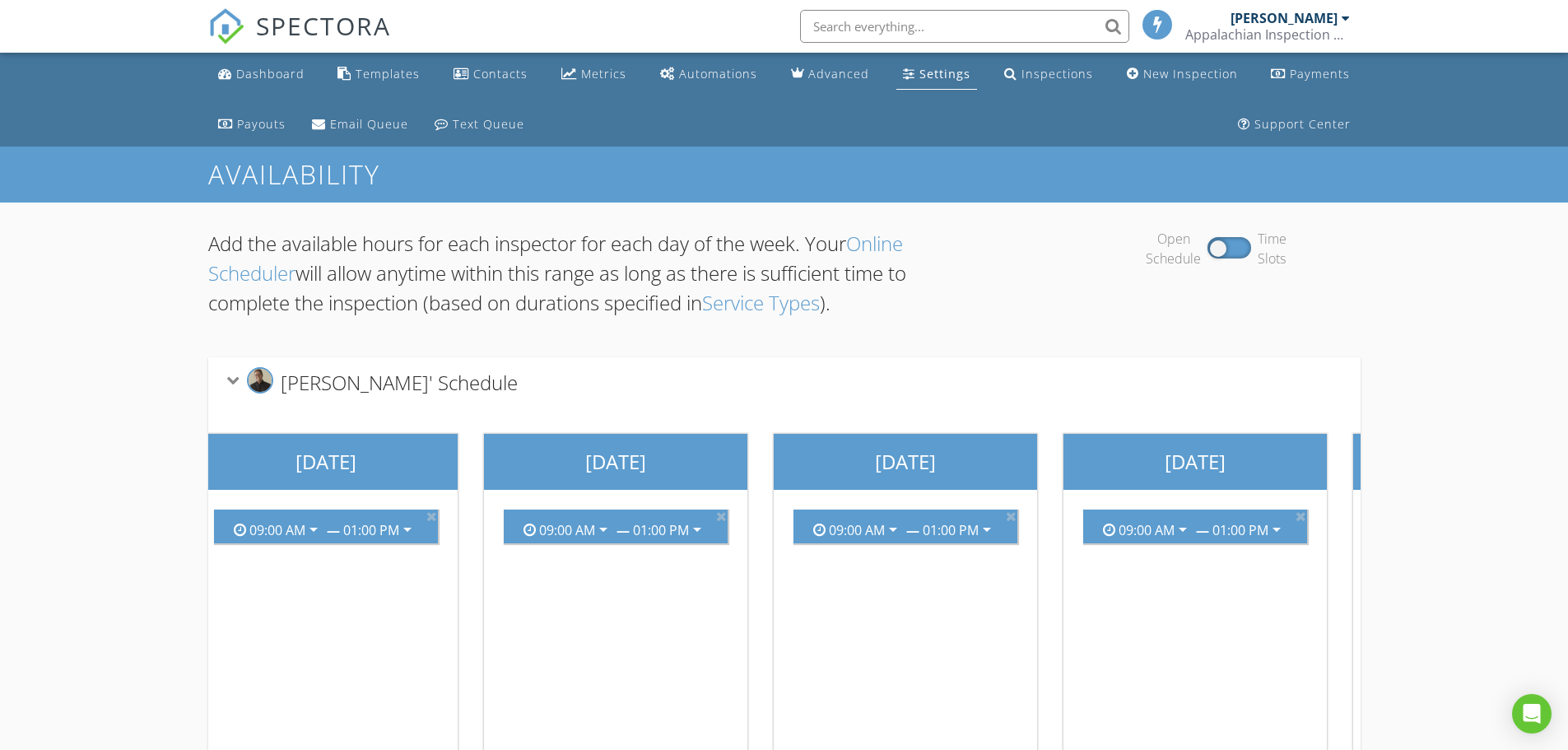
click at [876, 249] on link "Online Scheduler" at bounding box center [555, 258] width 695 height 57
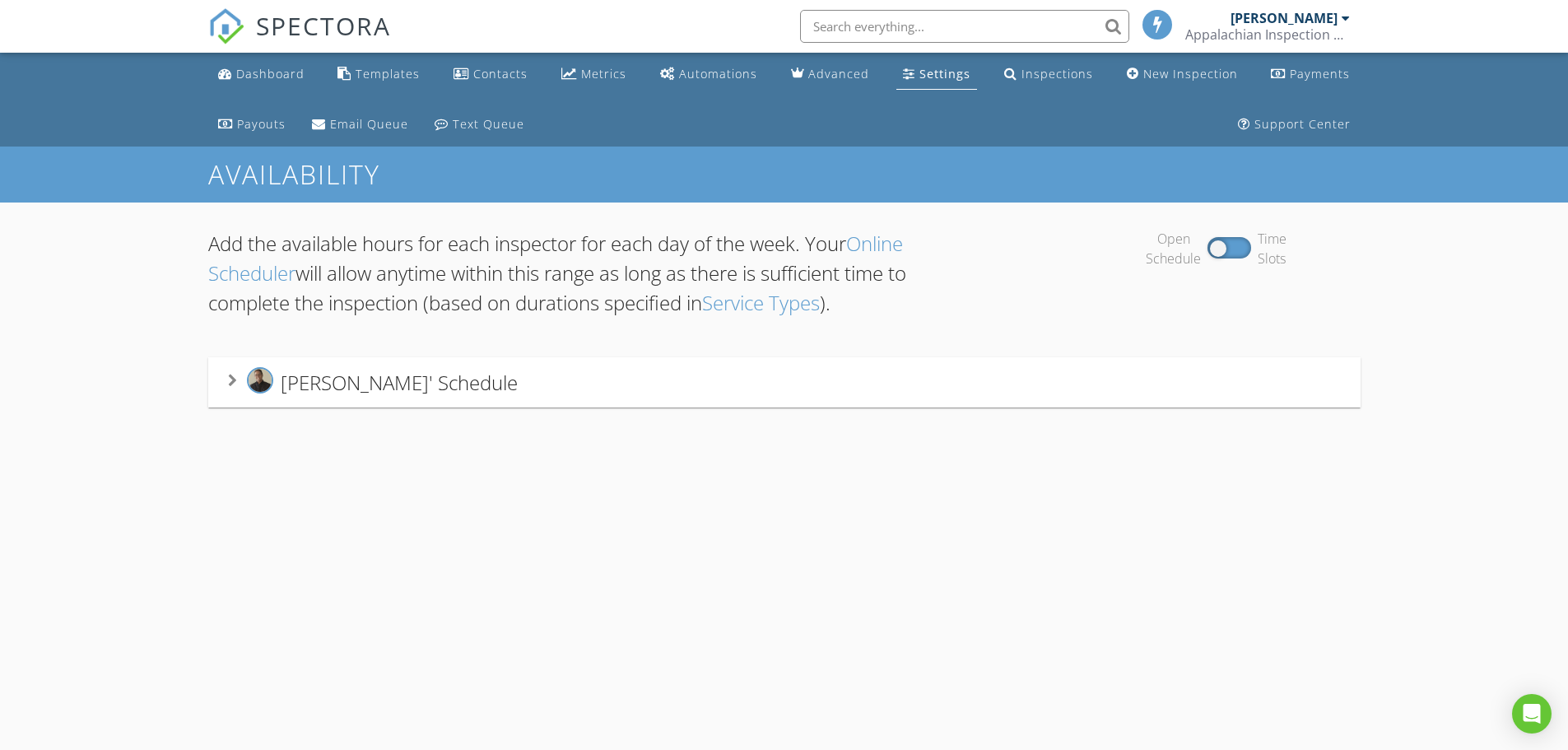
click at [231, 382] on icon at bounding box center [232, 380] width 9 height 13
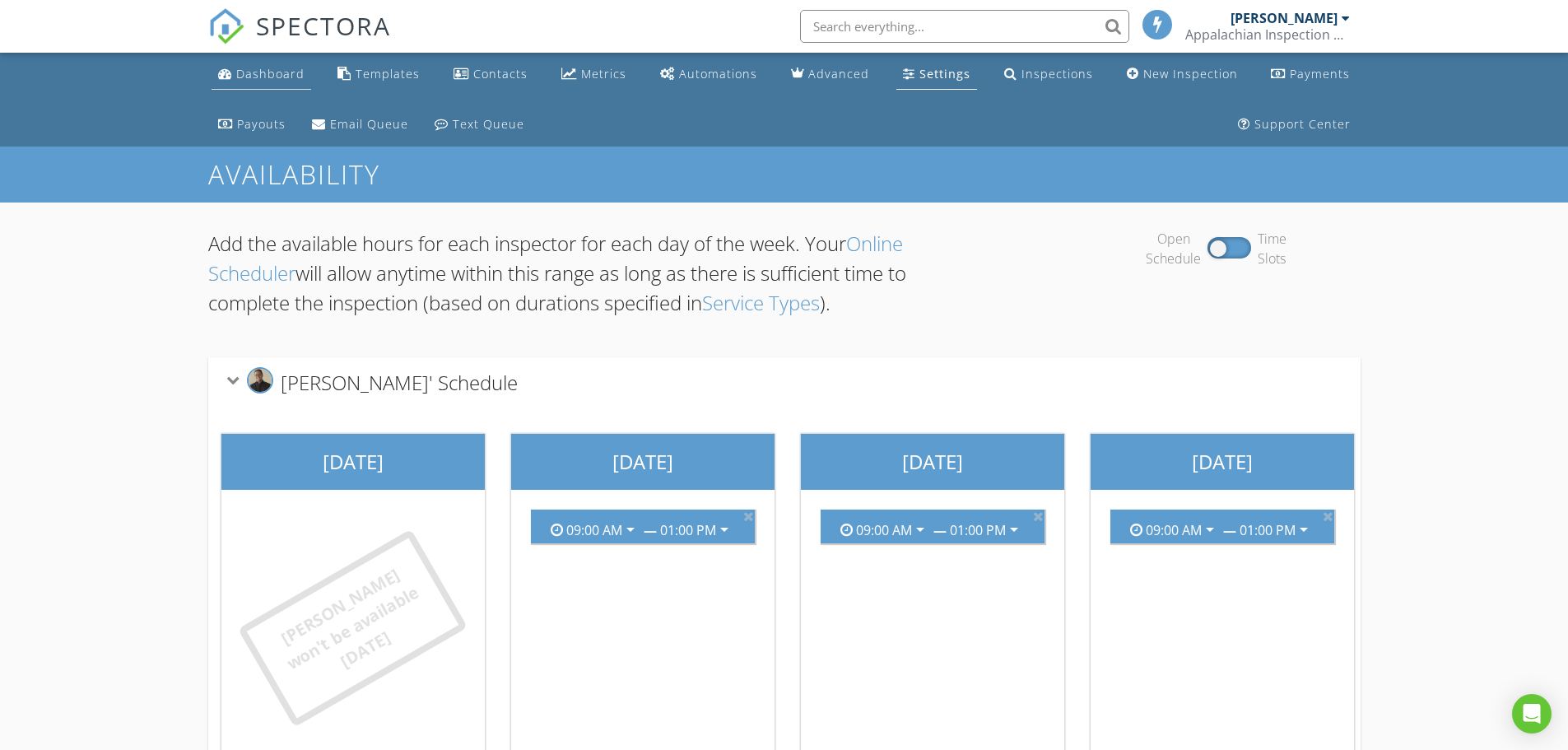
click at [273, 75] on div "Dashboard" at bounding box center [270, 74] width 68 height 16
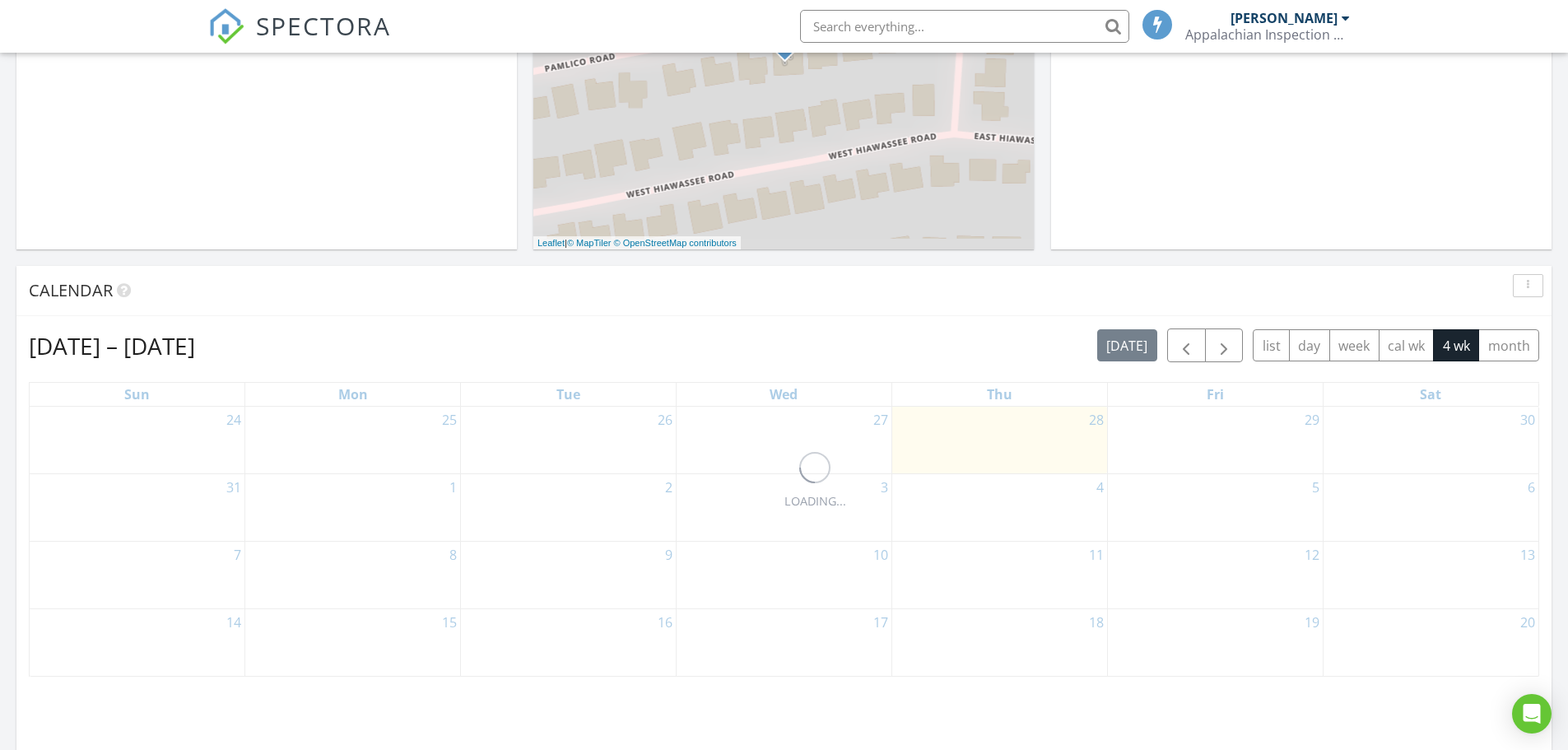
scroll to position [823, 0]
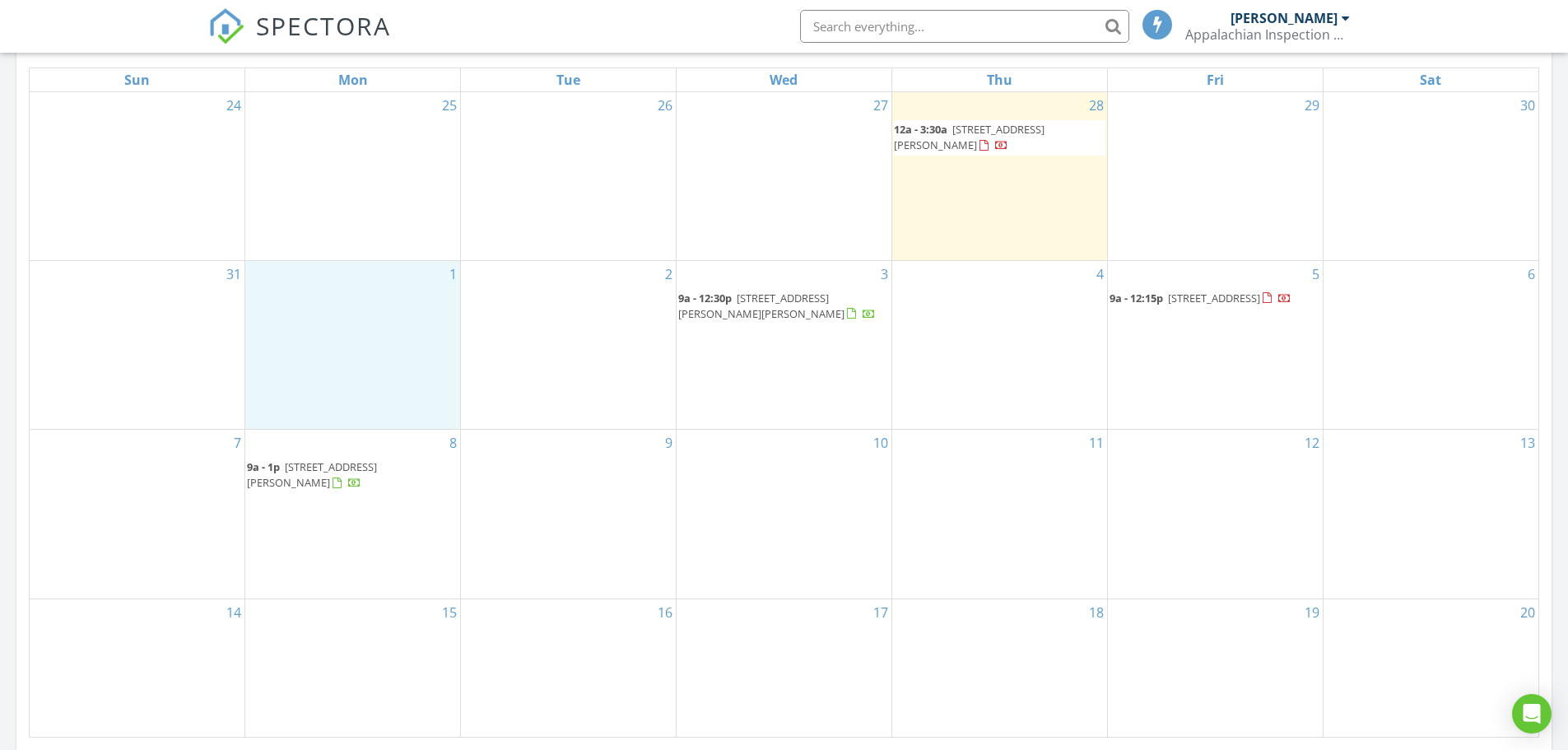
click at [402, 335] on div "1" at bounding box center [352, 345] width 215 height 169
click at [342, 299] on link "Event" at bounding box center [351, 291] width 85 height 26
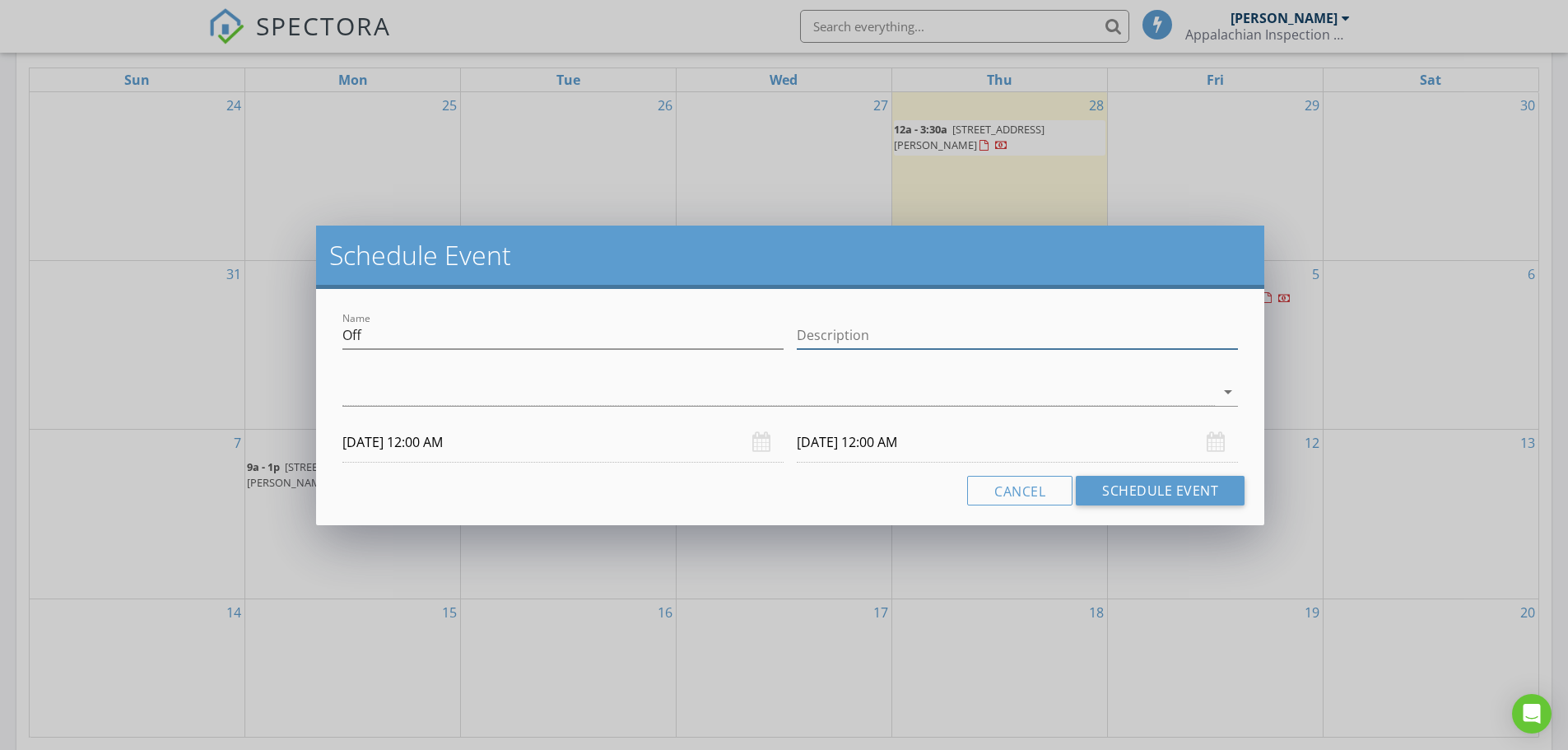
click at [873, 332] on input "Description" at bounding box center [1017, 335] width 441 height 27
type input "[DATE]"
click at [1117, 490] on button "Schedule Event" at bounding box center [1160, 491] width 169 height 30
click at [1229, 390] on icon "arrow_drop_down" at bounding box center [1228, 392] width 20 height 20
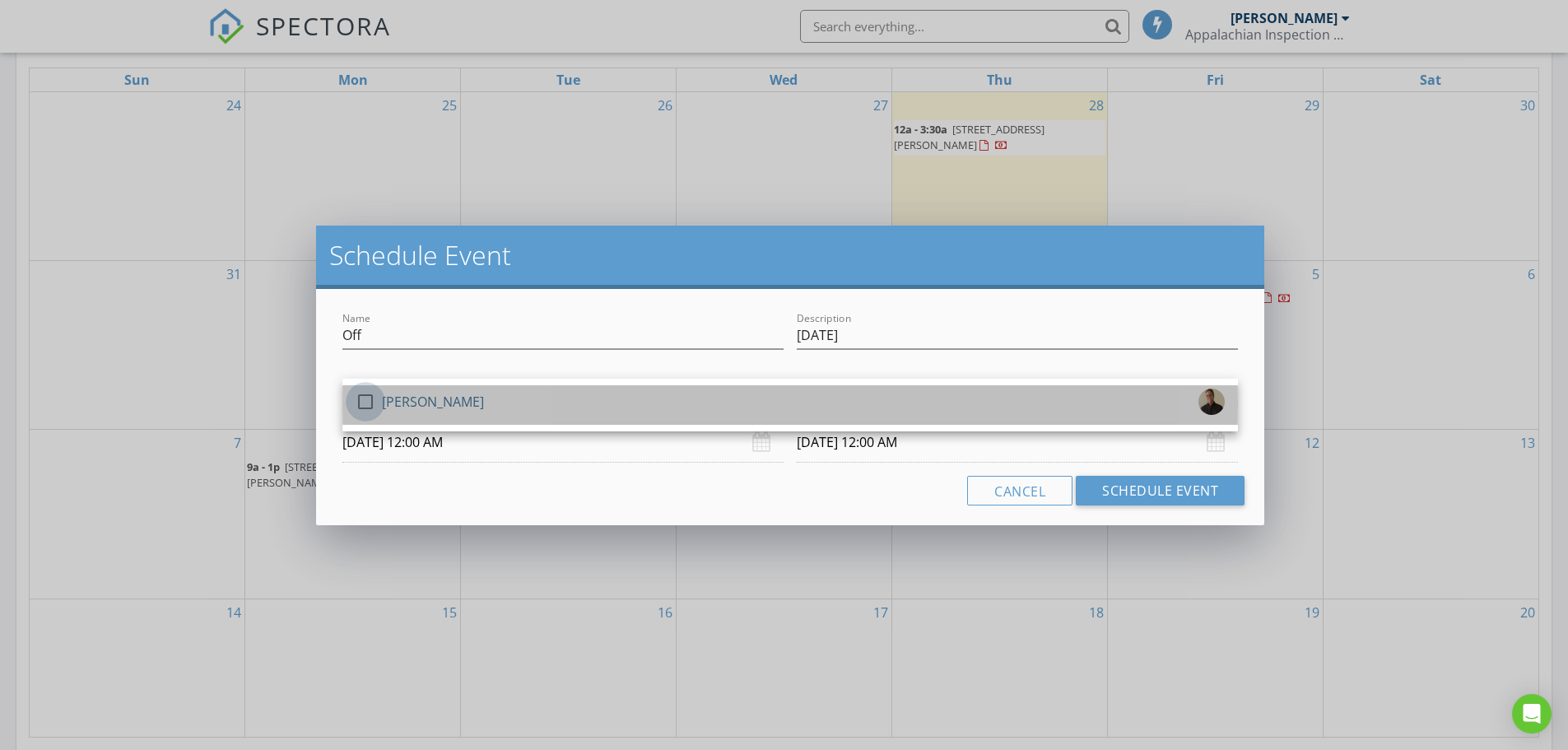
click at [371, 403] on div at bounding box center [365, 402] width 28 height 28
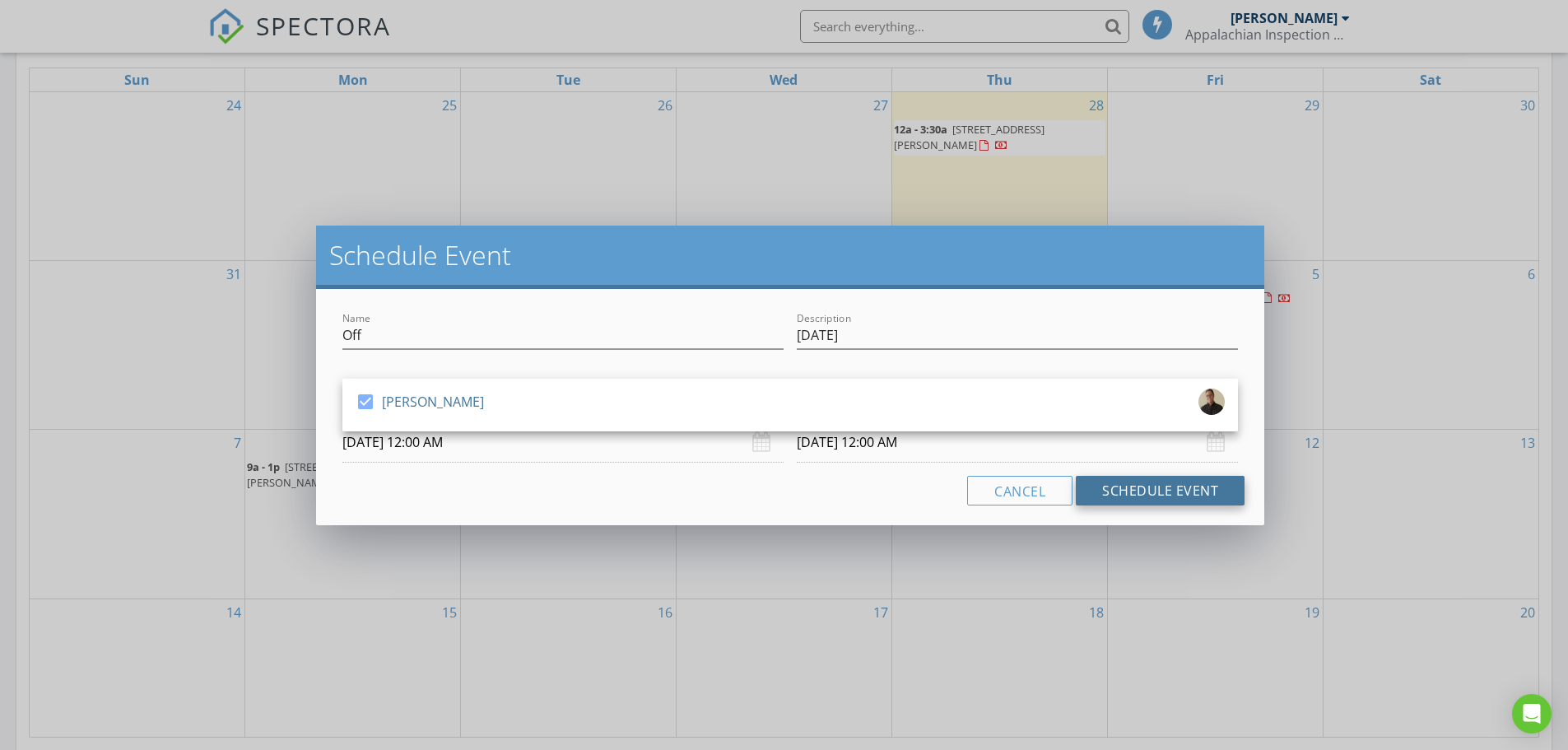
click at [1173, 493] on button "Schedule Event" at bounding box center [1160, 491] width 169 height 30
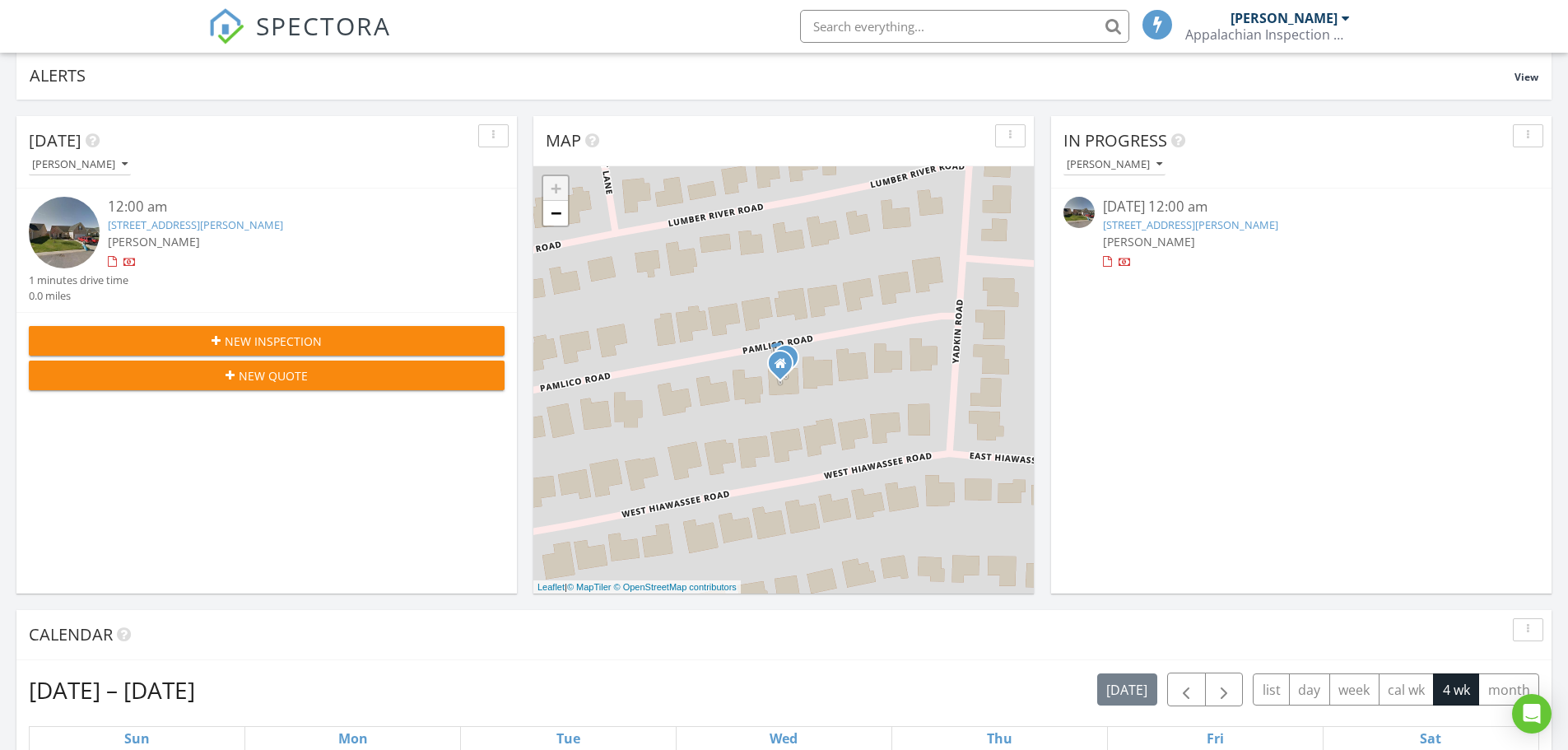
scroll to position [0, 0]
